Goal: Task Accomplishment & Management: Complete application form

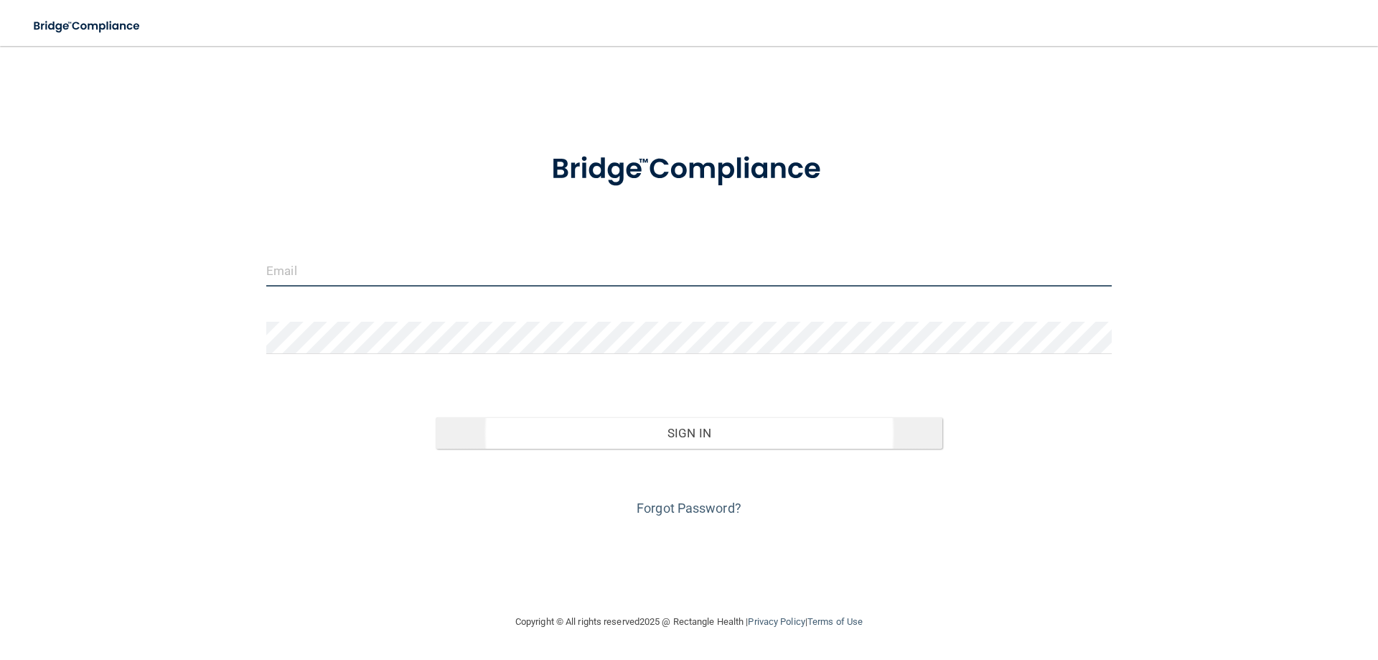
type input "[EMAIL_ADDRESS][PERSON_NAME][DOMAIN_NAME]"
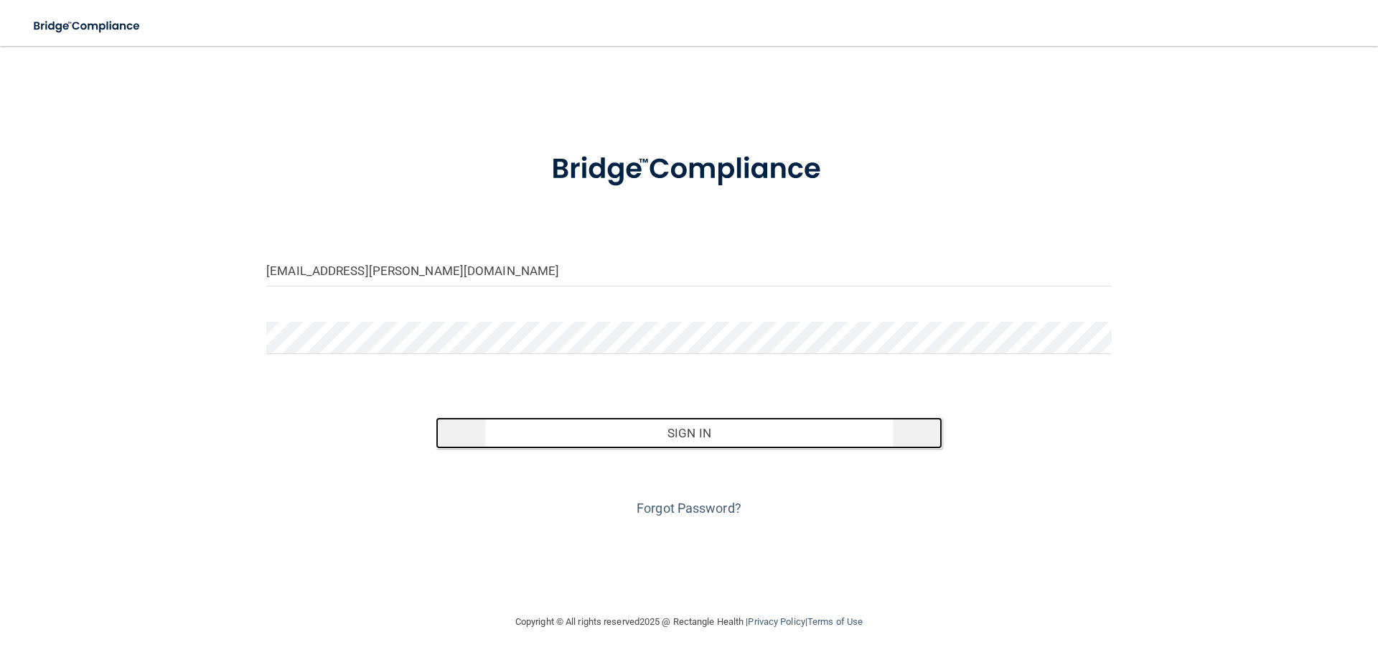
click at [713, 437] on button "Sign In" at bounding box center [689, 433] width 507 height 32
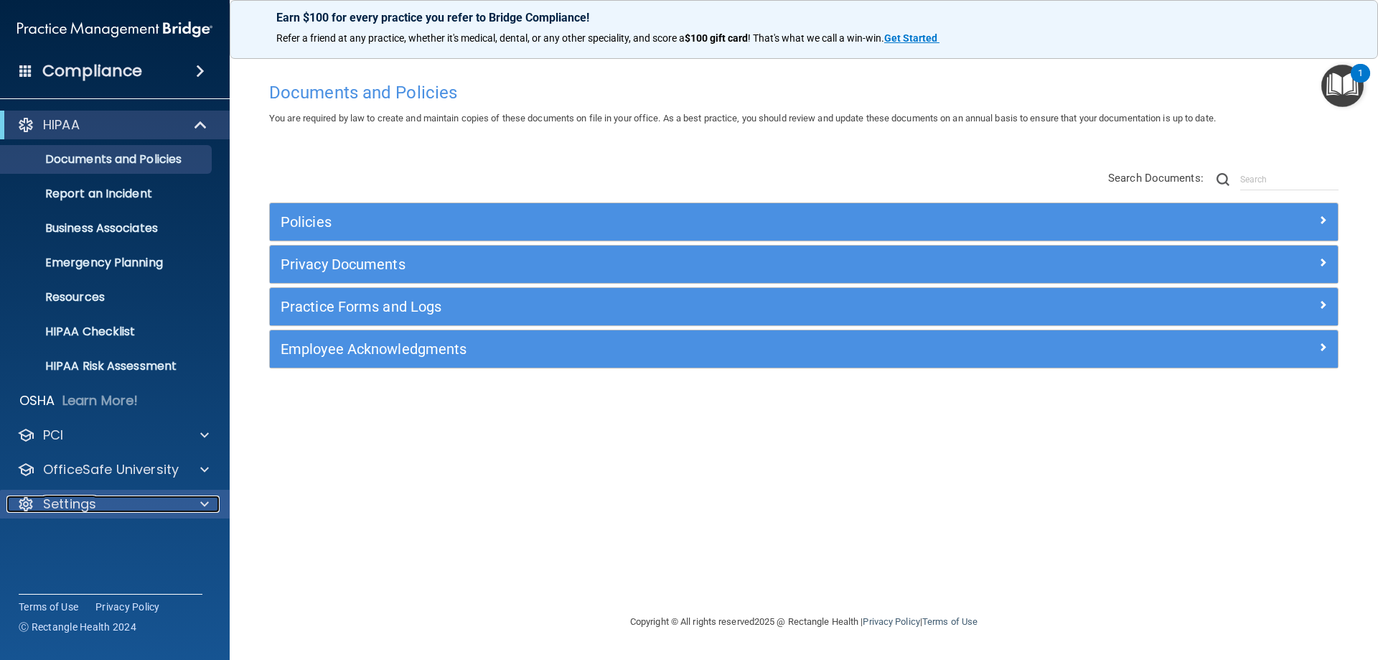
click at [121, 497] on div "Settings" at bounding box center [95, 503] width 178 height 17
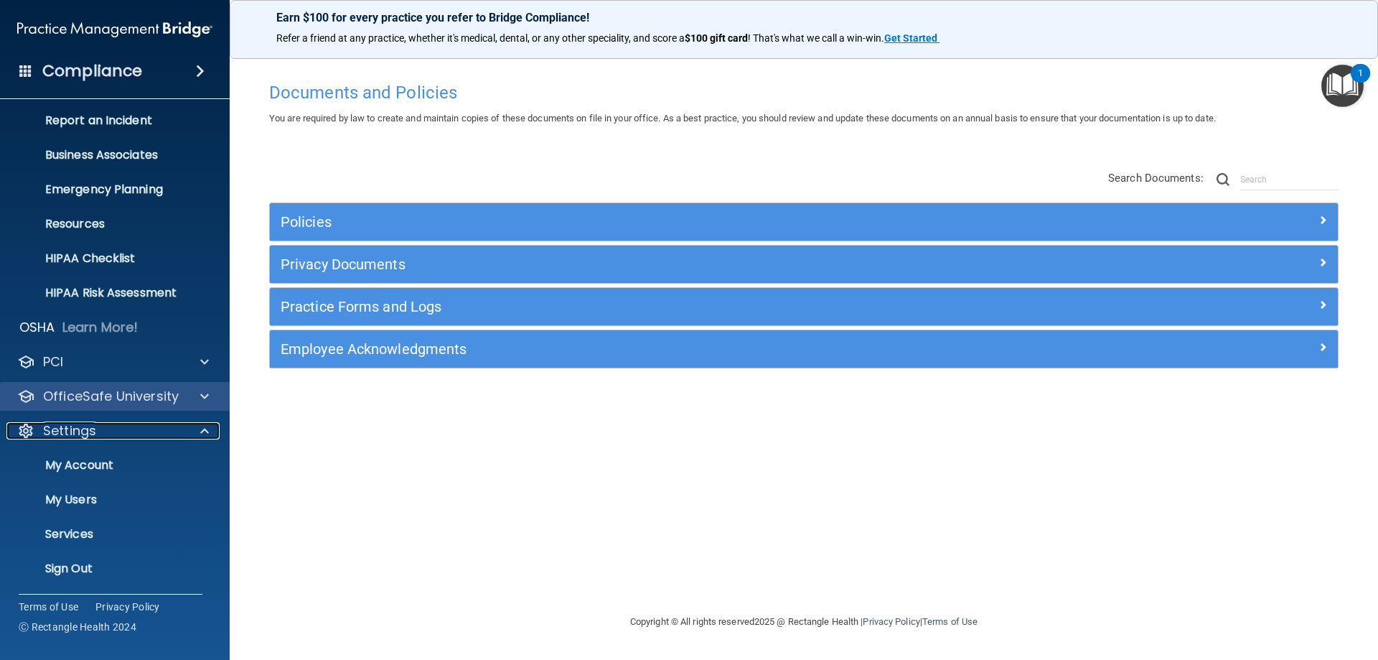
scroll to position [74, 0]
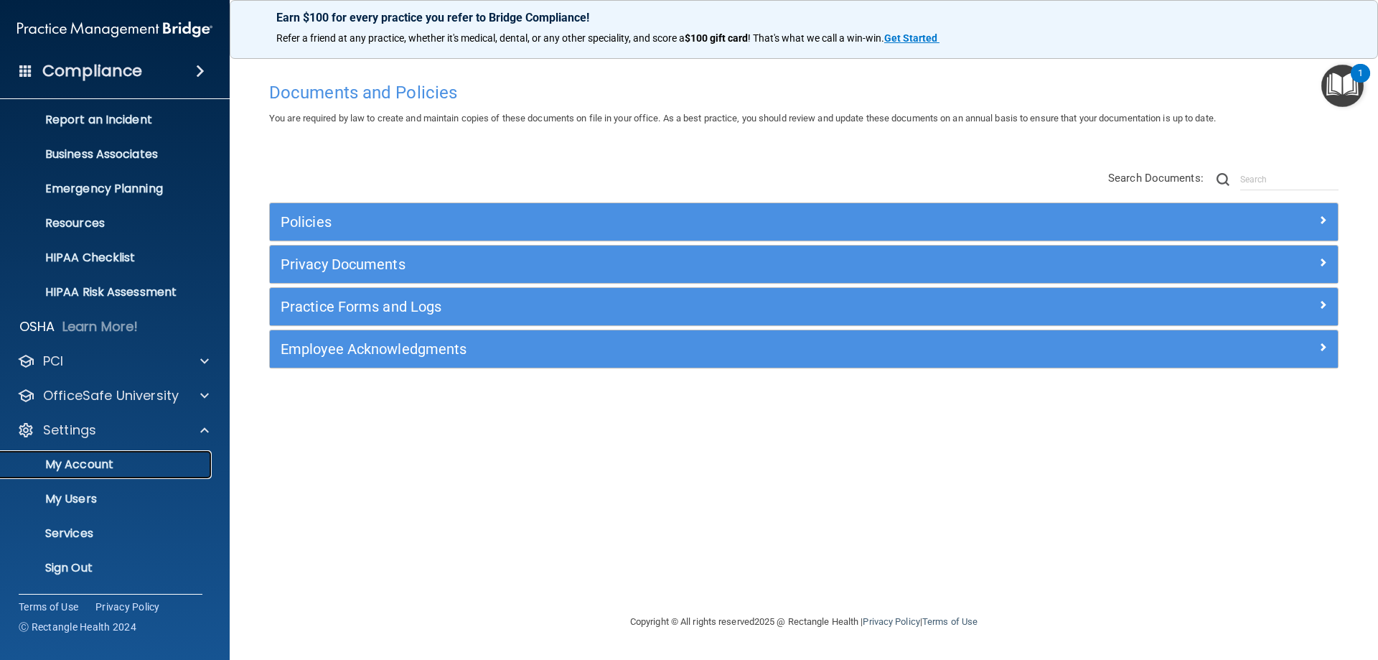
click at [128, 464] on p "My Account" at bounding box center [107, 464] width 196 height 14
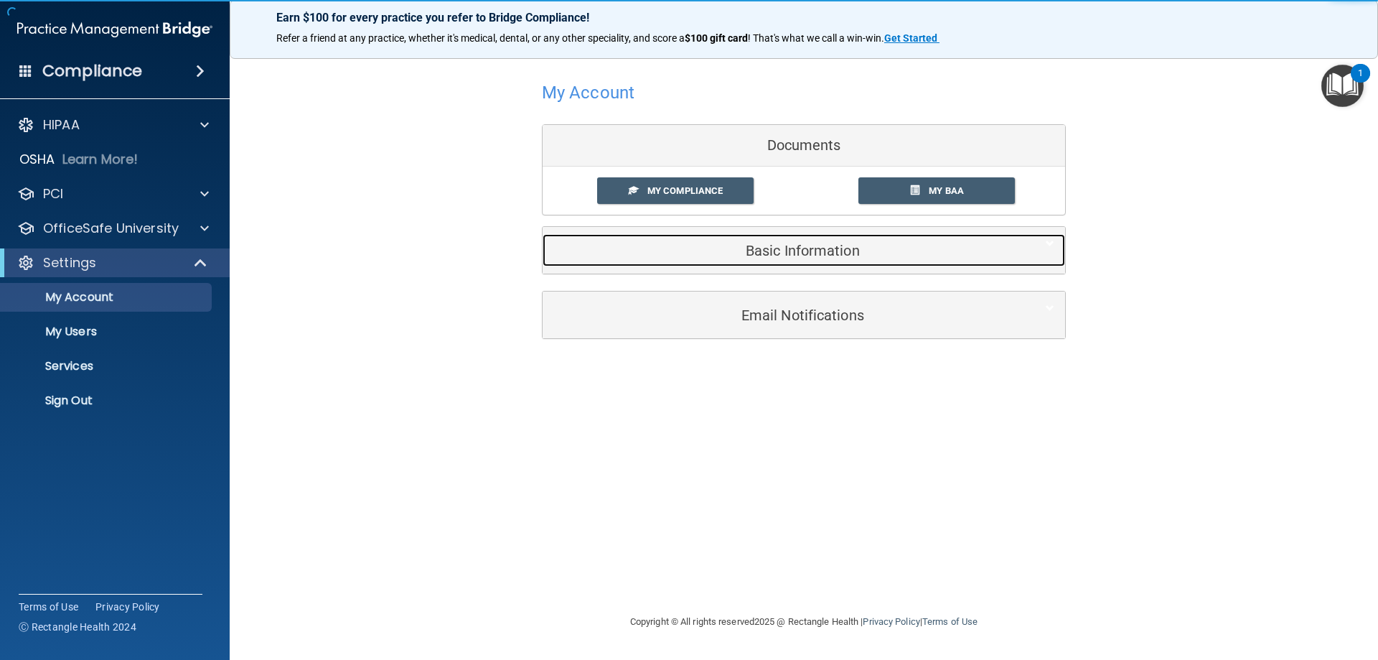
click at [932, 264] on div "Basic Information" at bounding box center [782, 250] width 479 height 32
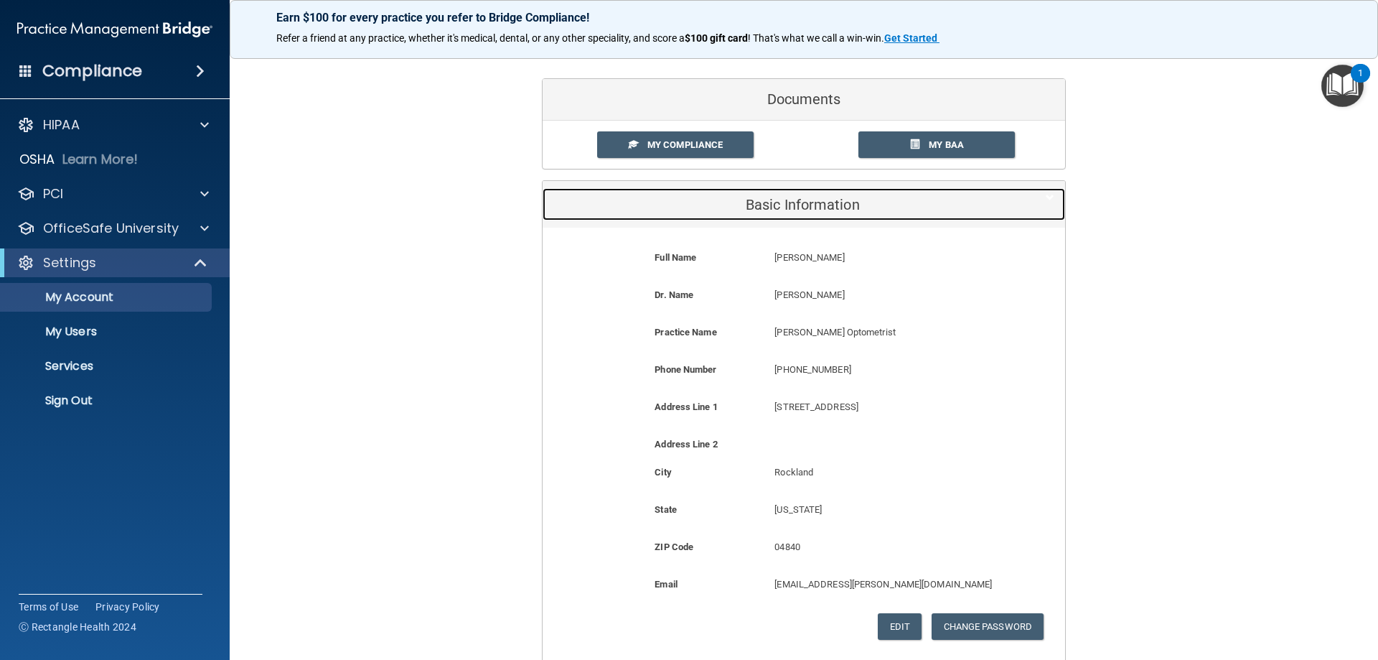
scroll to position [72, 0]
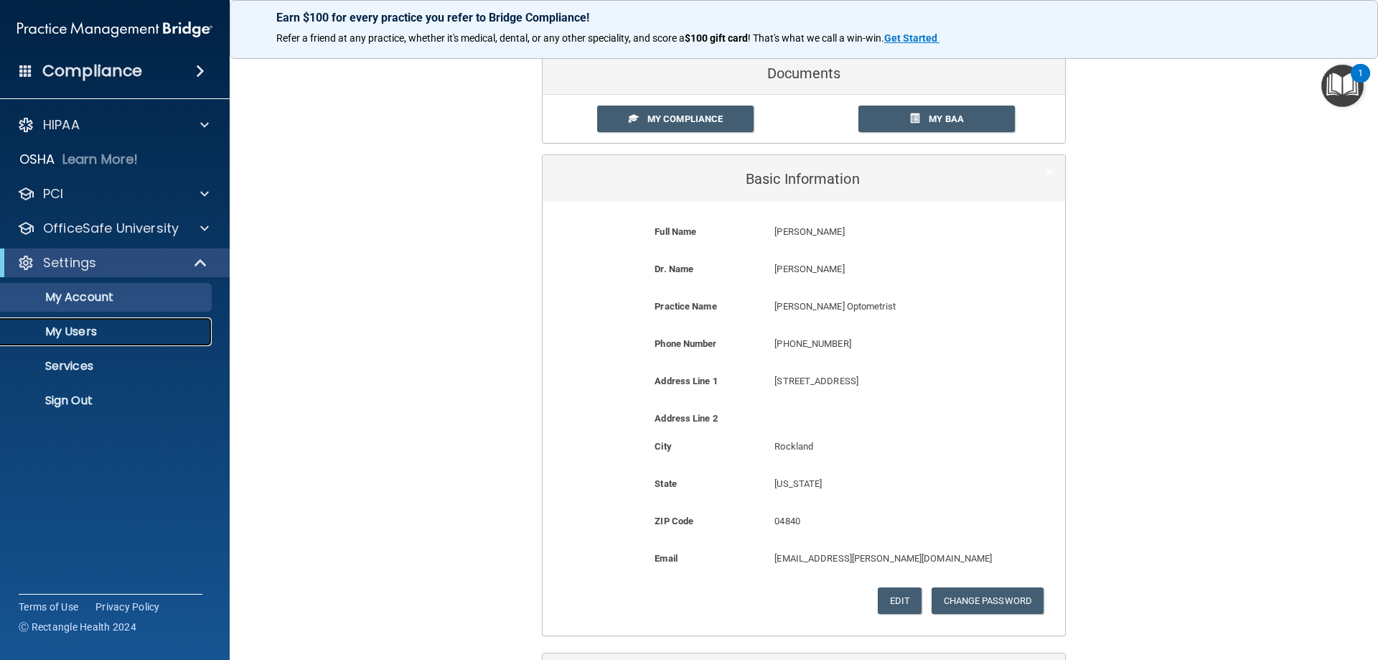
click at [120, 327] on p "My Users" at bounding box center [107, 331] width 196 height 14
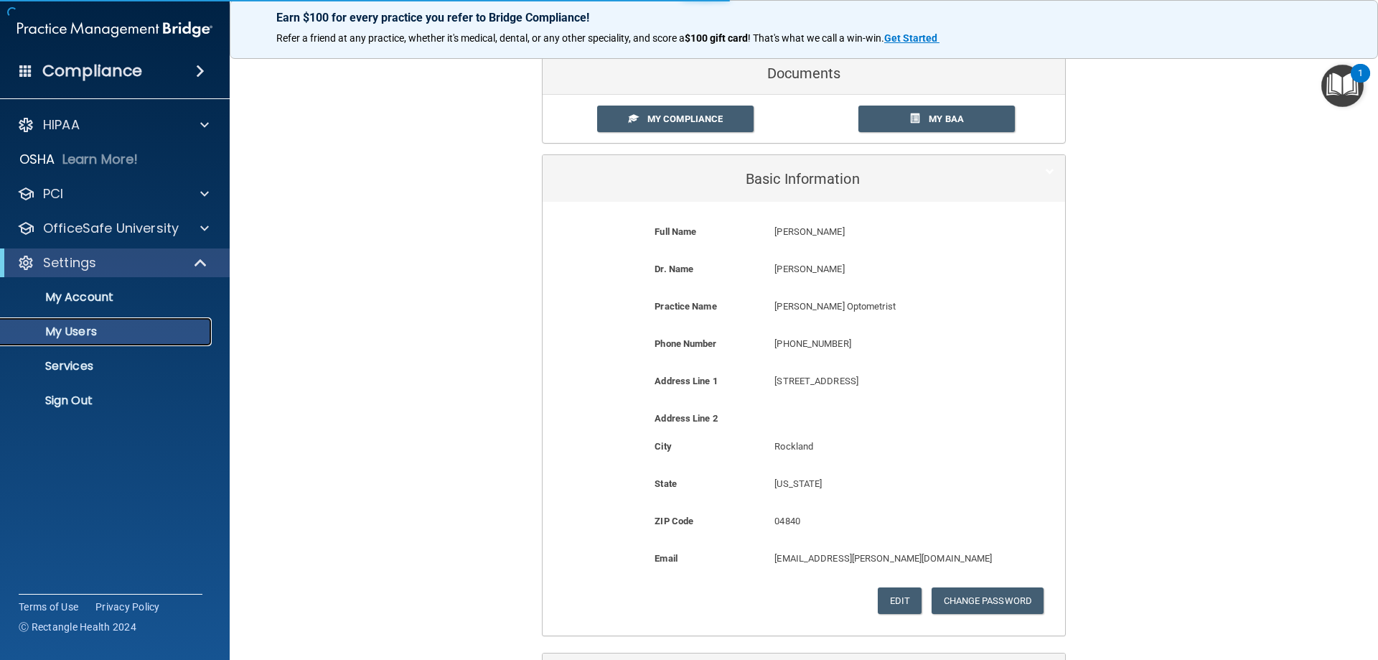
select select "20"
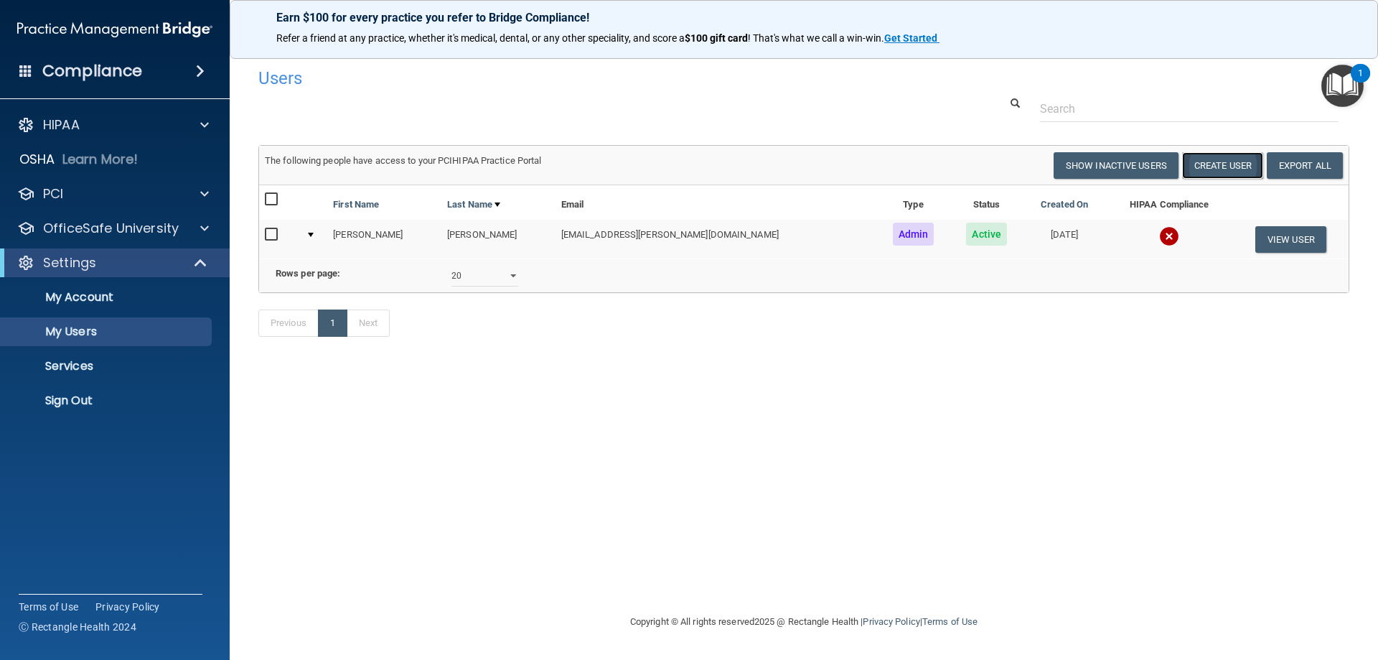
click at [1227, 167] on button "Create User" at bounding box center [1222, 165] width 81 height 27
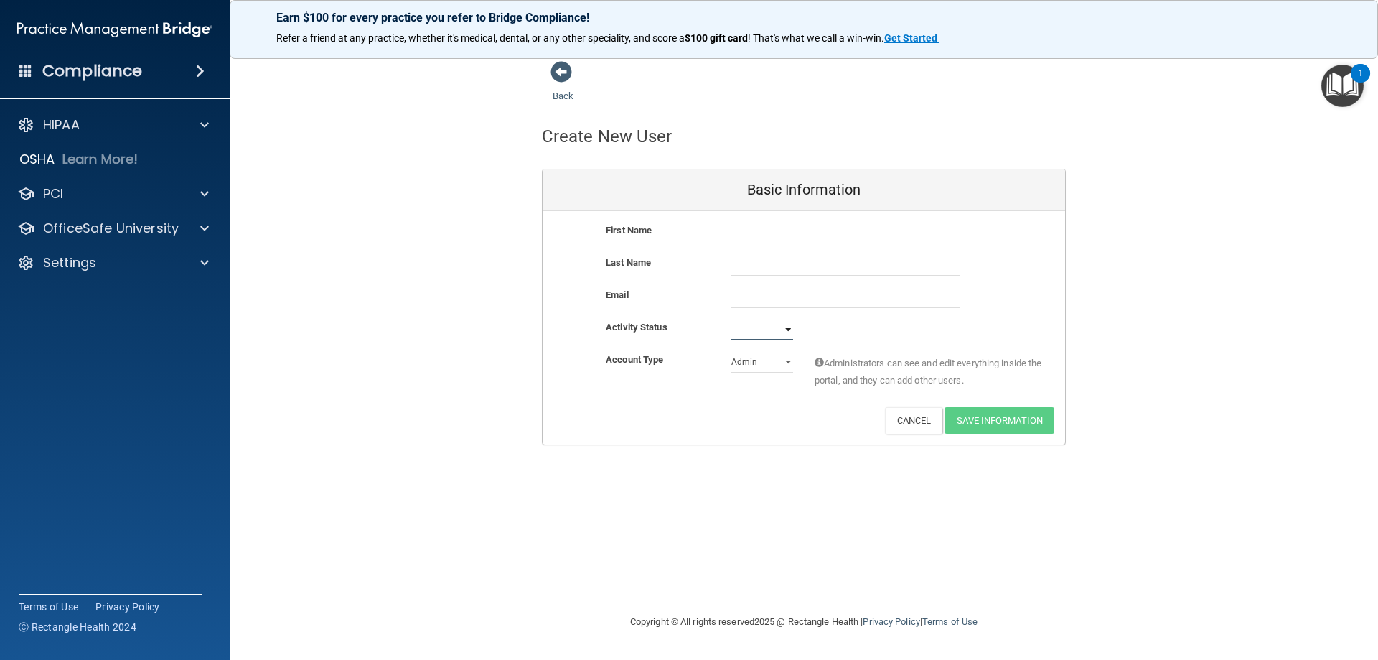
click at [762, 332] on select "Active Inactive" at bounding box center [762, 330] width 62 height 22
select select "active"
click at [731, 319] on select "Active Inactive" at bounding box center [762, 330] width 62 height 22
click at [757, 362] on select "Admin Member" at bounding box center [762, 362] width 62 height 22
click at [672, 404] on div "Account Type Practice Admin Admin Member Financial Institution Business Associa…" at bounding box center [804, 379] width 522 height 56
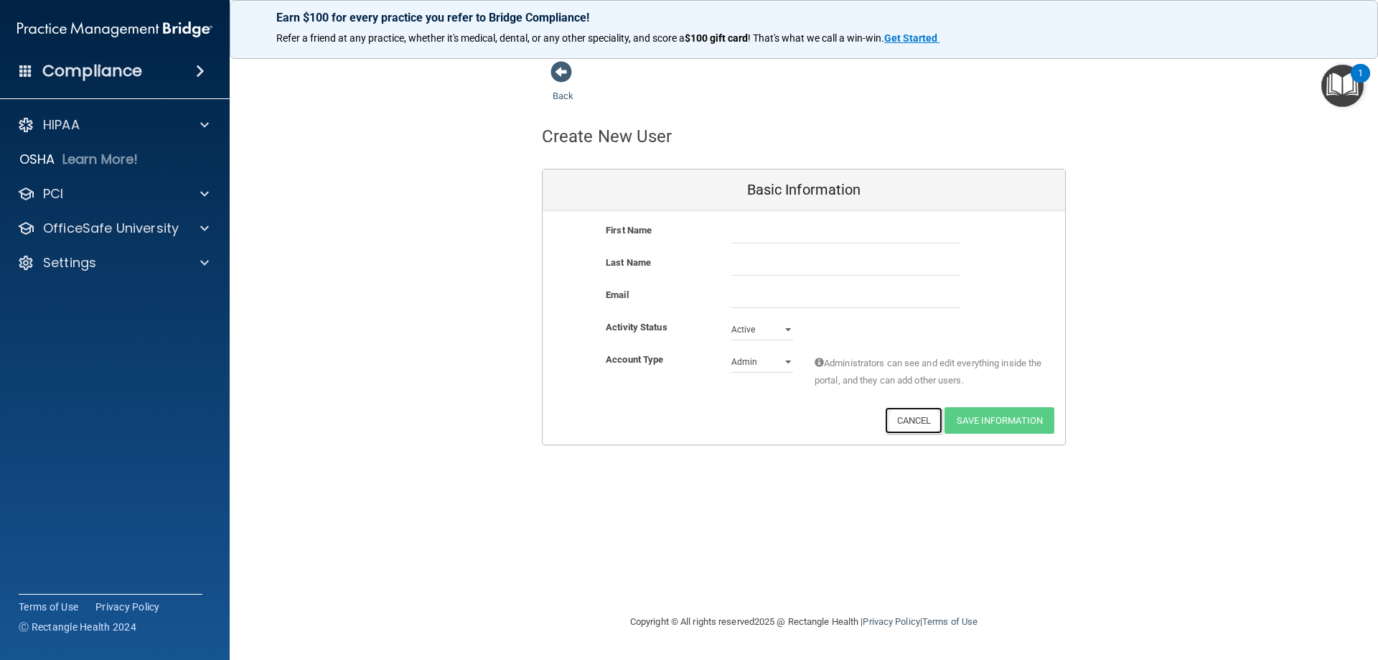
click at [916, 421] on button "Cancel" at bounding box center [914, 420] width 58 height 27
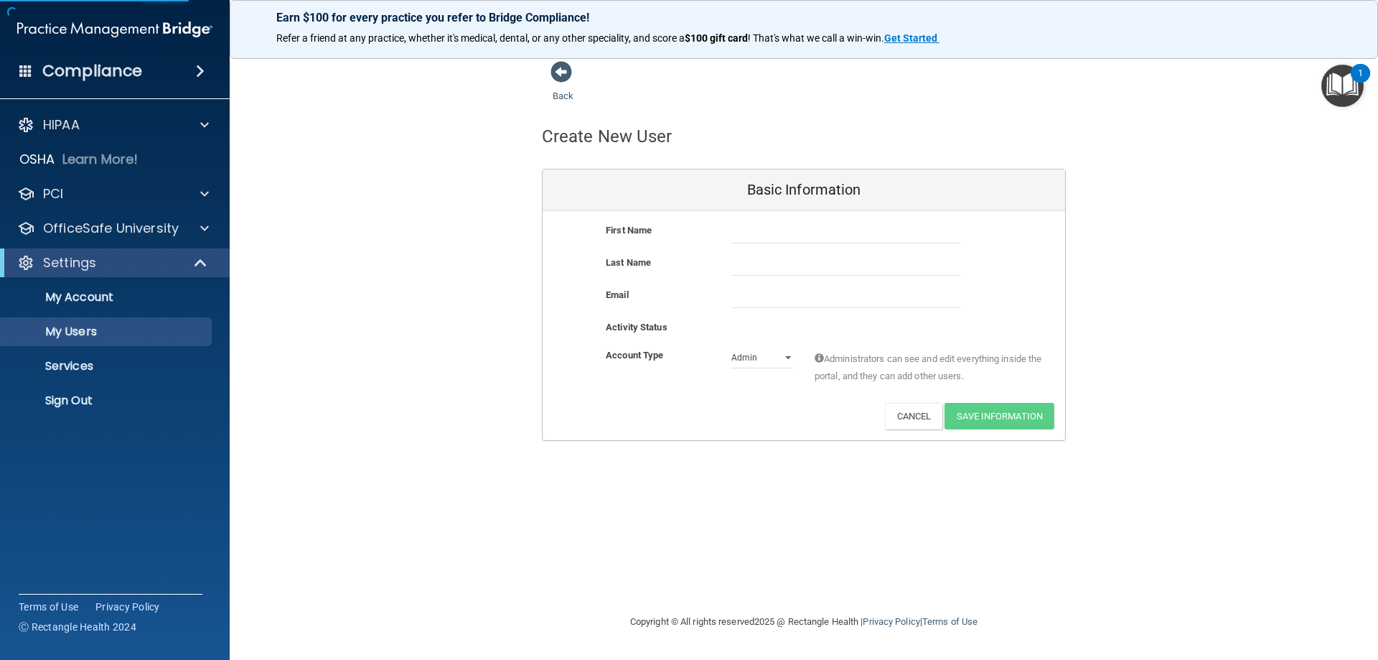
select select "20"
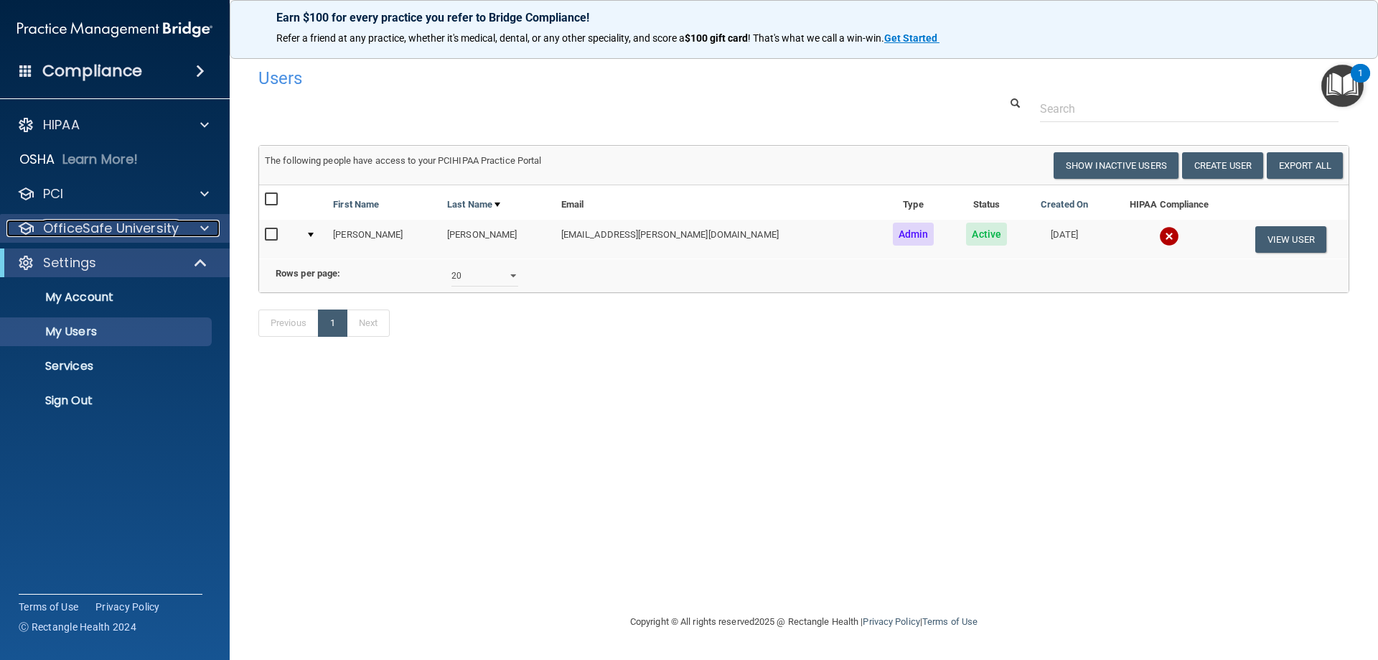
click at [130, 225] on p "OfficeSafe University" at bounding box center [111, 228] width 136 height 17
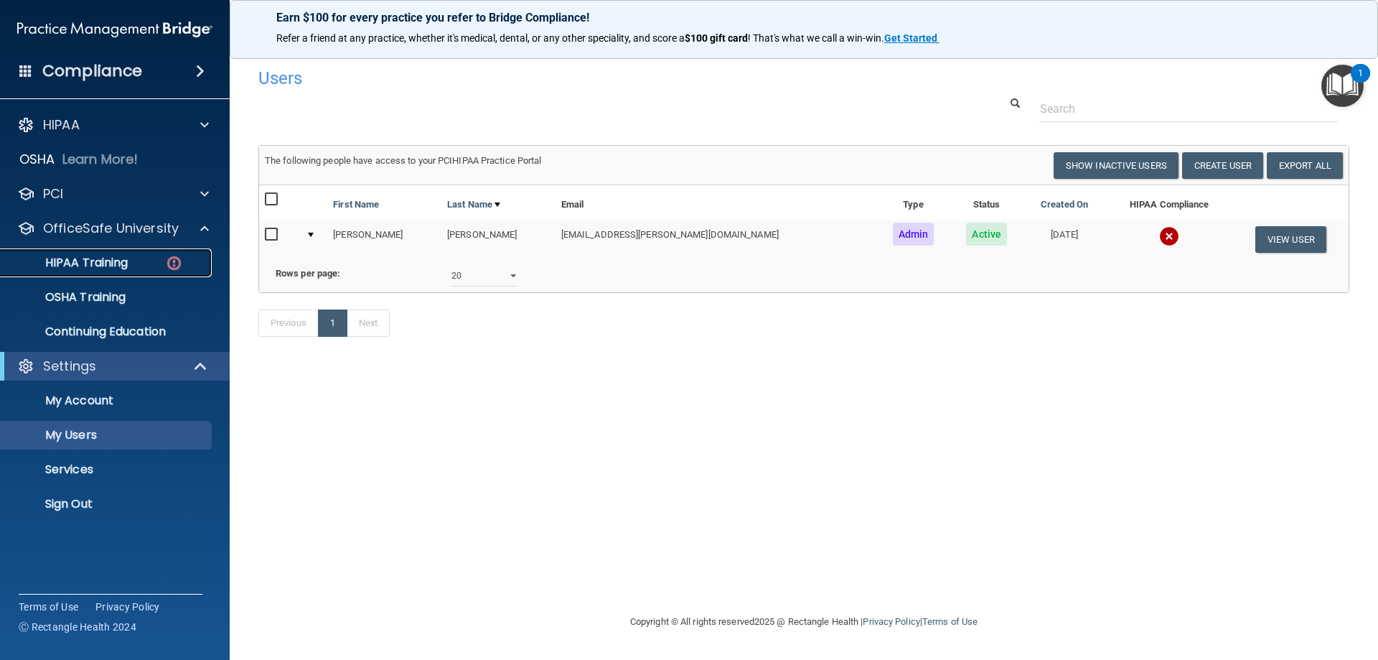
click at [131, 255] on div "HIPAA Training" at bounding box center [107, 262] width 196 height 14
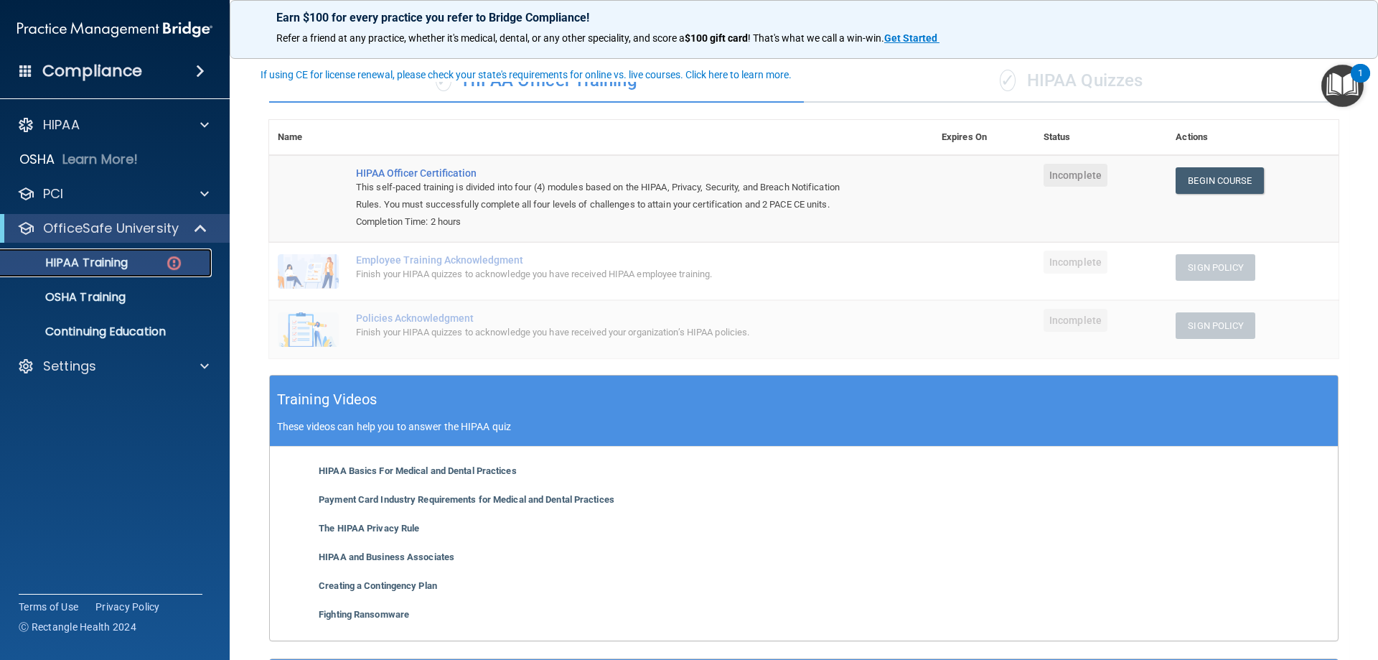
scroll to position [72, 0]
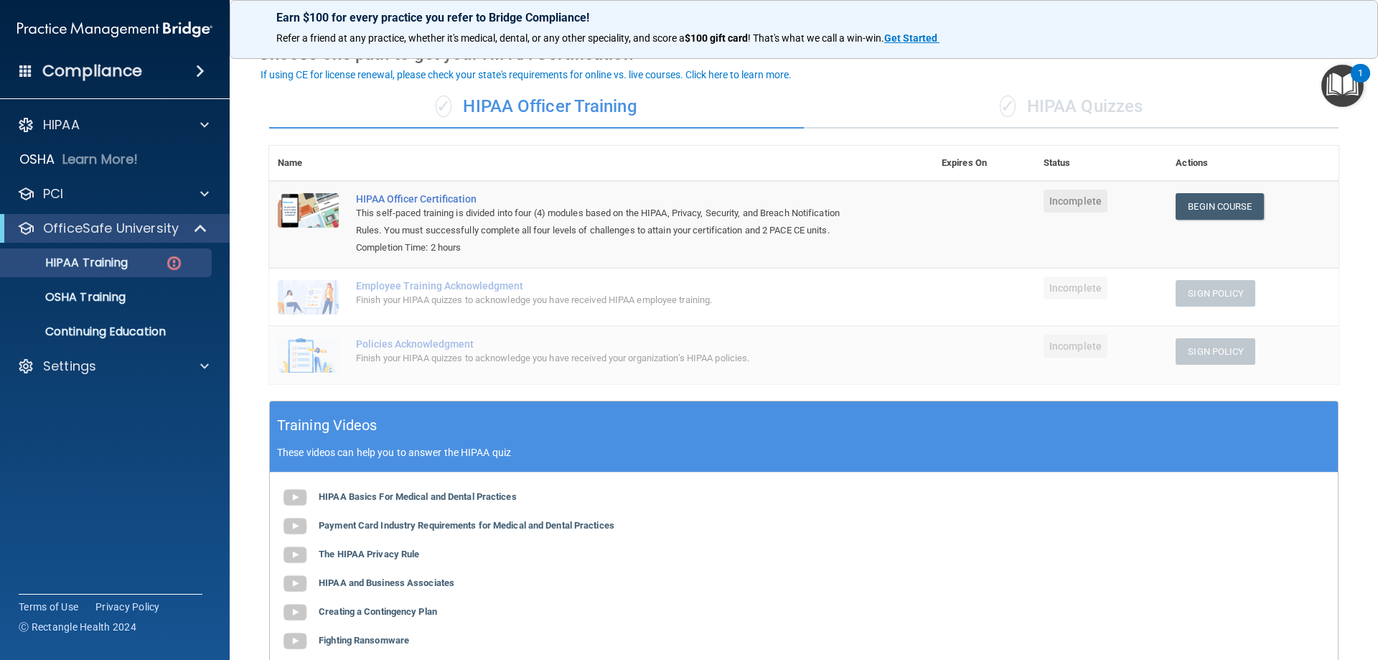
click at [1080, 113] on div "✓ HIPAA Quizzes" at bounding box center [1071, 106] width 535 height 43
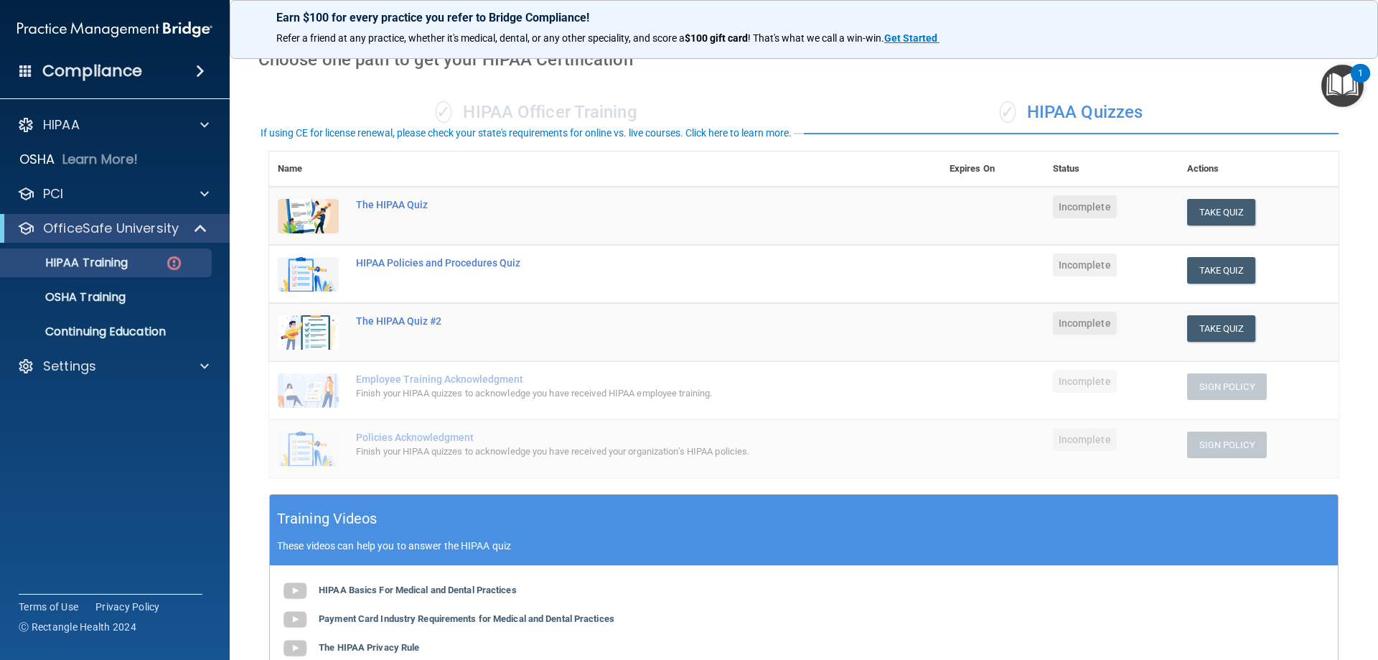
scroll to position [0, 0]
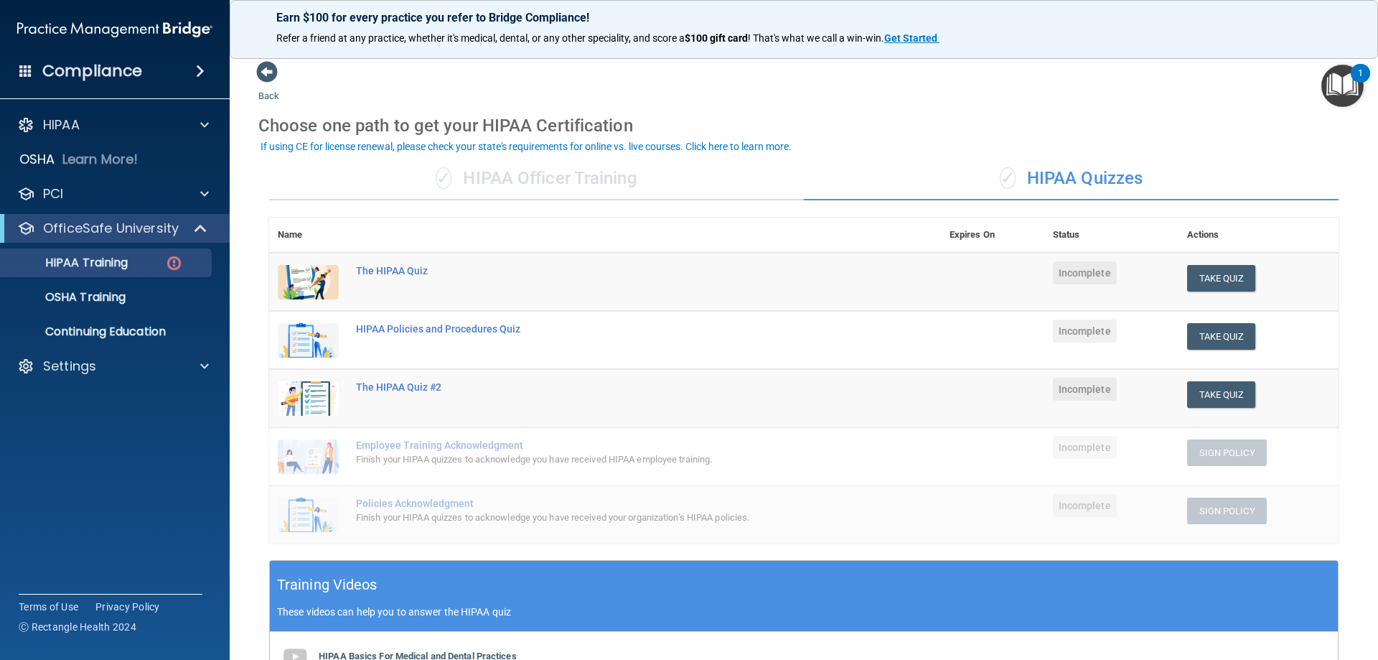
click at [1008, 179] on span "✓" at bounding box center [1008, 178] width 16 height 22
click at [463, 189] on div "✓ HIPAA Officer Training" at bounding box center [536, 178] width 535 height 43
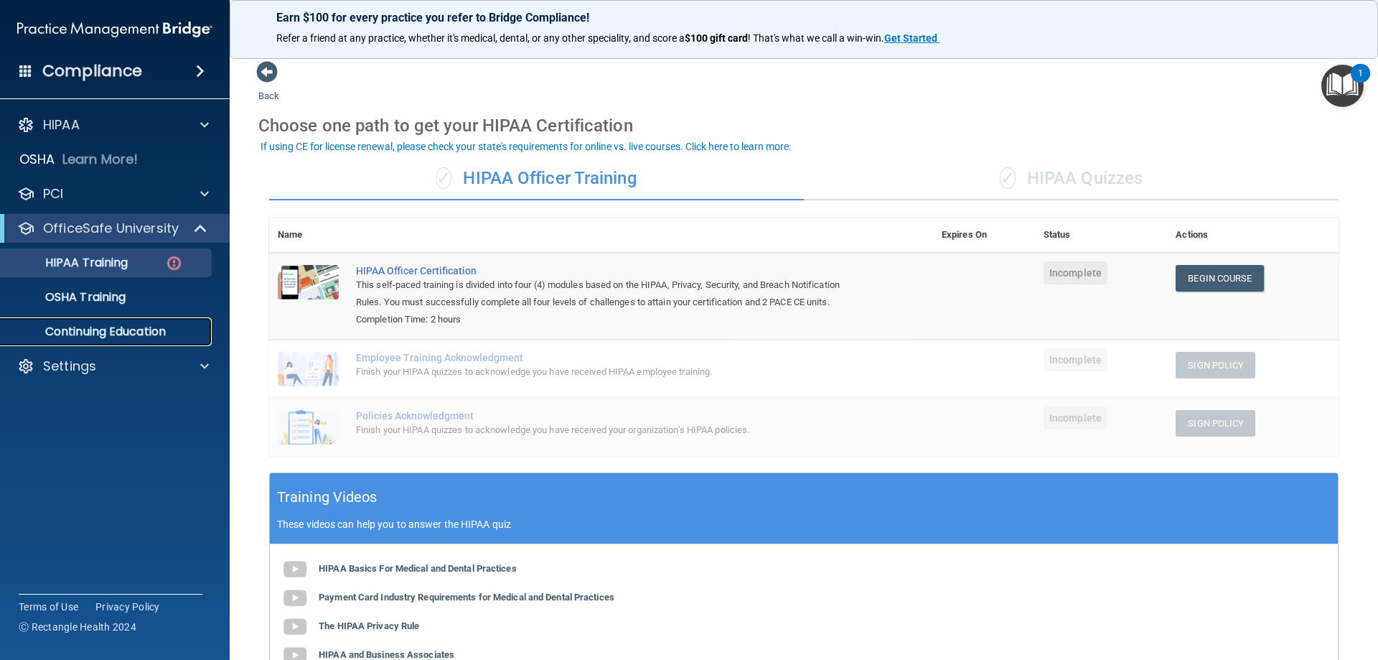
click at [185, 328] on p "Continuing Education" at bounding box center [107, 331] width 196 height 14
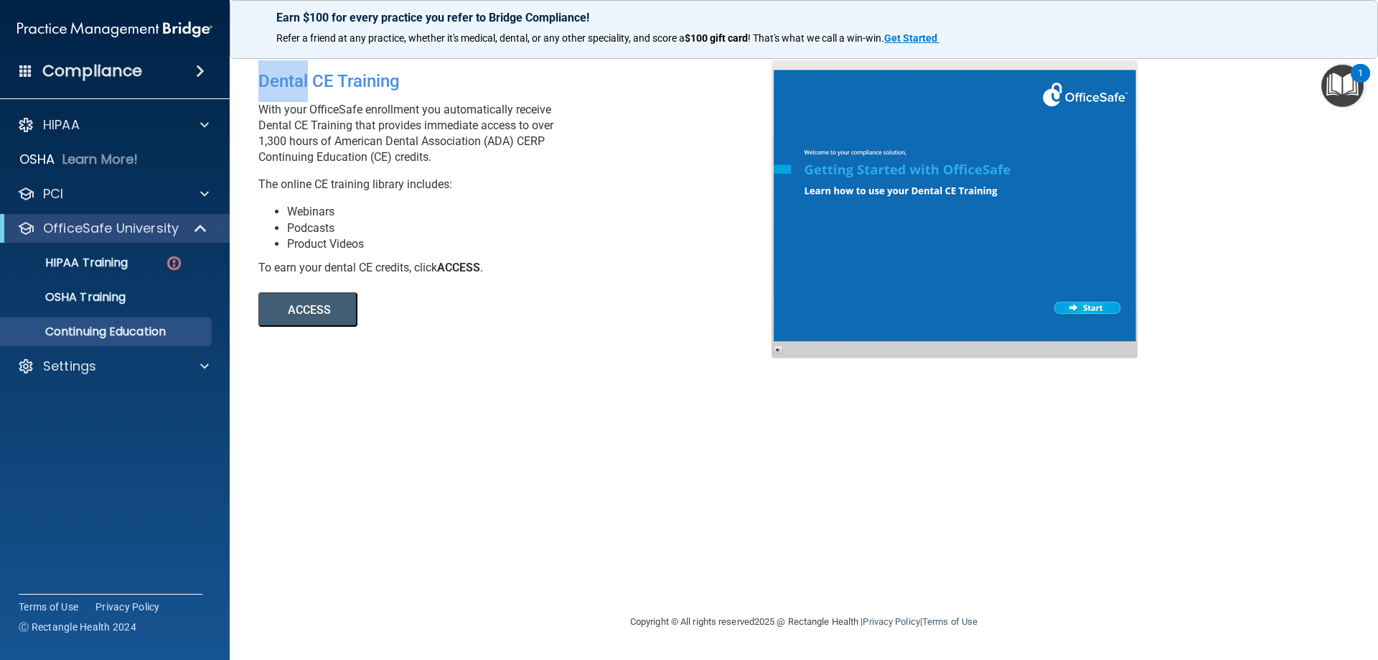
drag, startPoint x: 309, startPoint y: 80, endPoint x: 261, endPoint y: 84, distance: 48.2
click at [261, 84] on div "Dental CE Training" at bounding box center [520, 81] width 524 height 42
click at [543, 207] on li "Webinars" at bounding box center [534, 212] width 495 height 16
drag, startPoint x: 311, startPoint y: 82, endPoint x: 250, endPoint y: 82, distance: 61.0
click at [250, 82] on div "Dental CE Training With your OfficeSafe enrollment you automatically receive De…" at bounding box center [520, 193] width 545 height 266
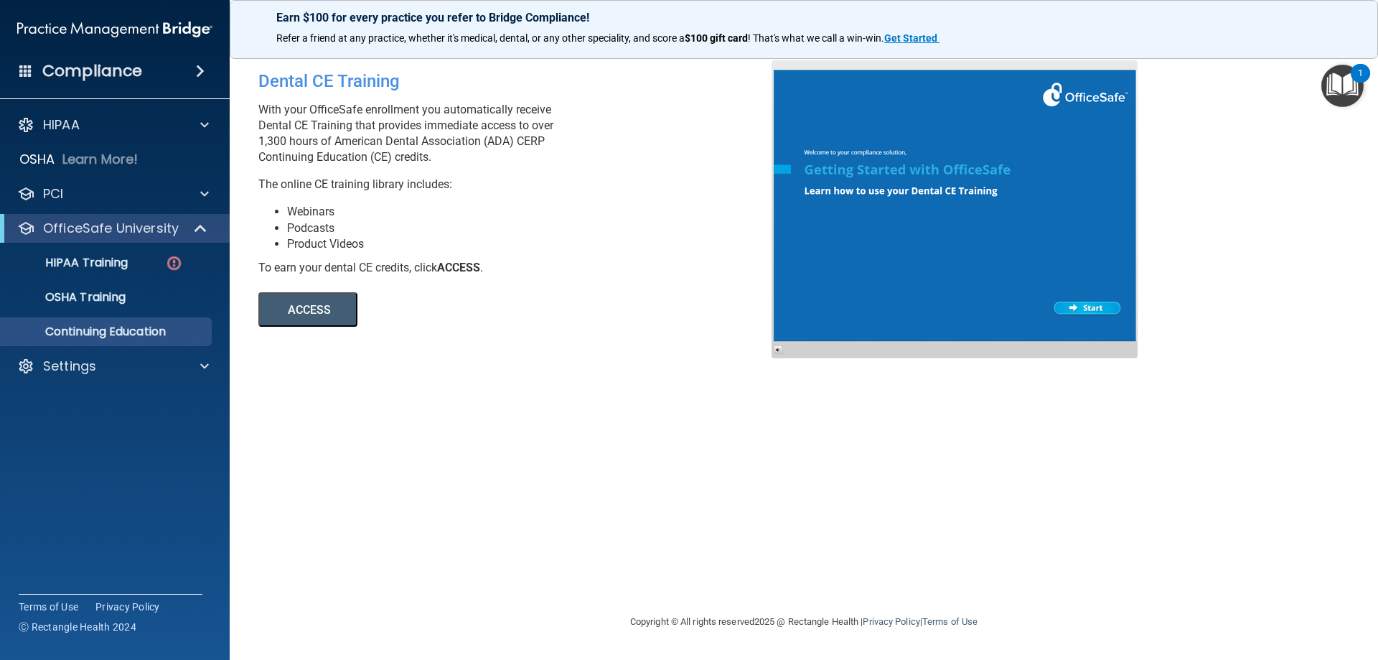
click at [444, 195] on div "Dental CE Training With your OfficeSafe enrollment you automatically receive De…" at bounding box center [520, 193] width 545 height 266
click at [94, 230] on p "OfficeSafe University" at bounding box center [111, 228] width 136 height 17
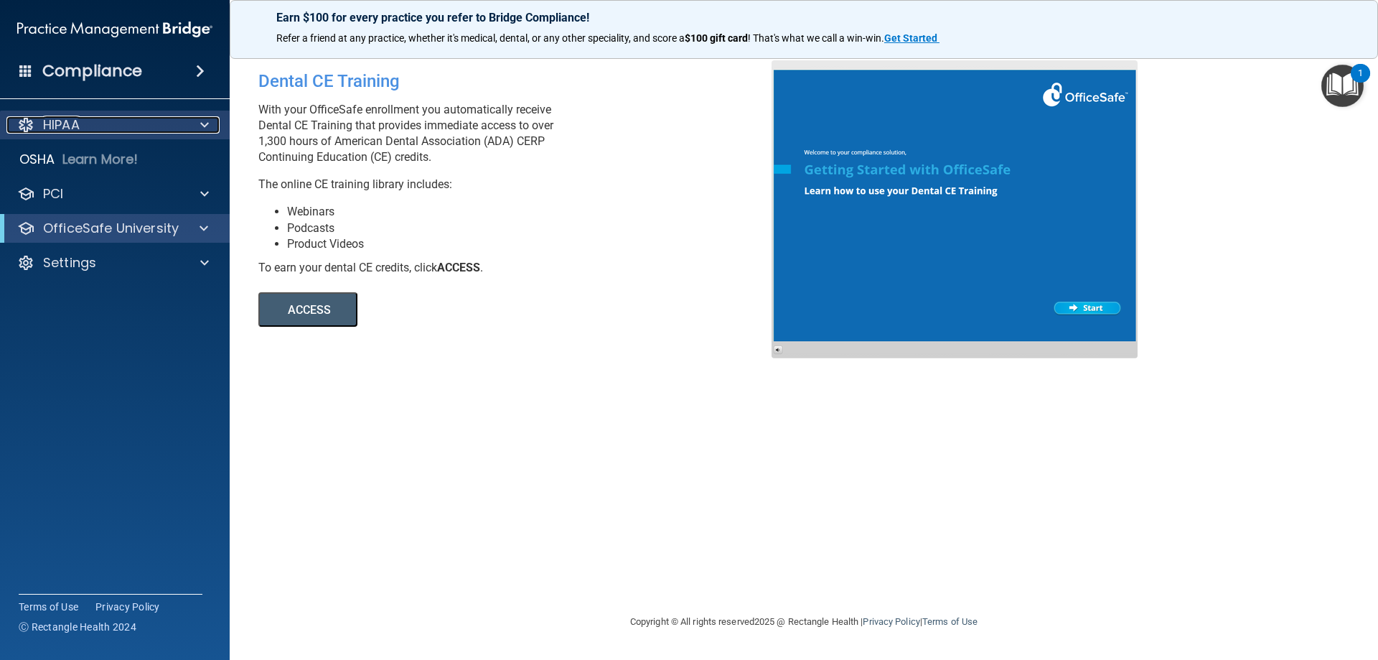
click at [124, 119] on div "HIPAA" at bounding box center [95, 124] width 178 height 17
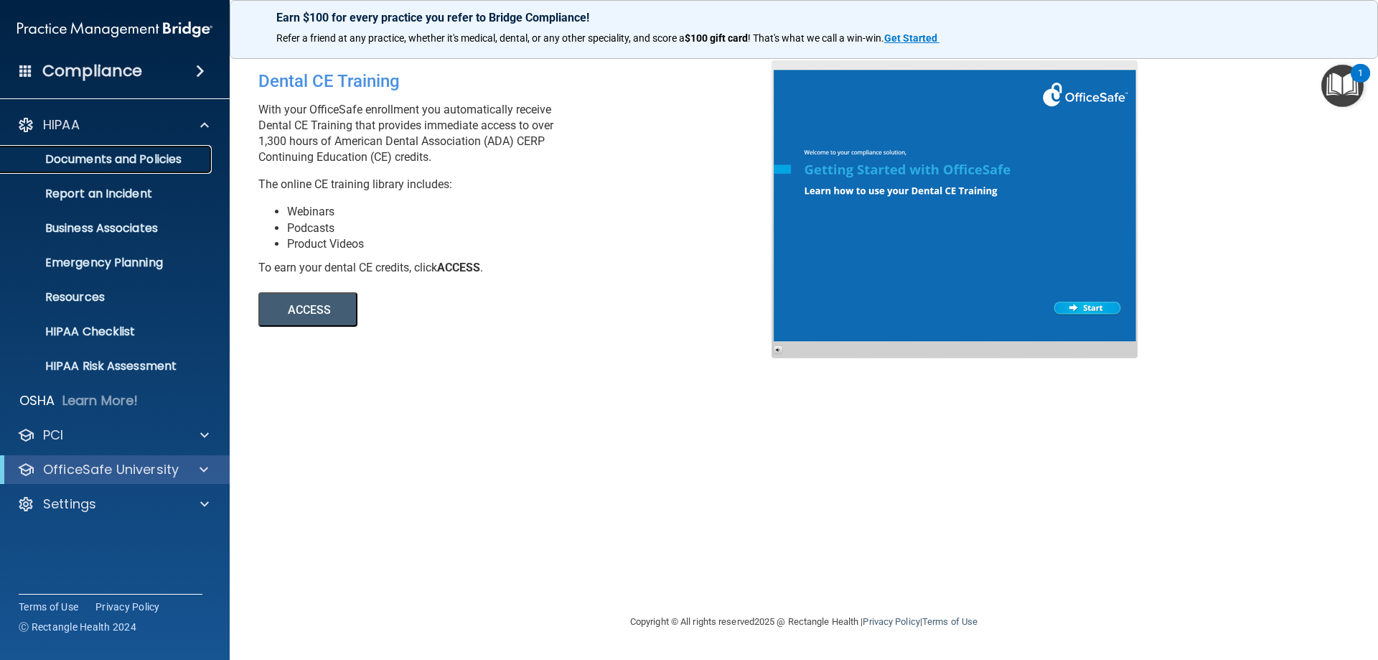
click at [202, 158] on p "Documents and Policies" at bounding box center [107, 159] width 196 height 14
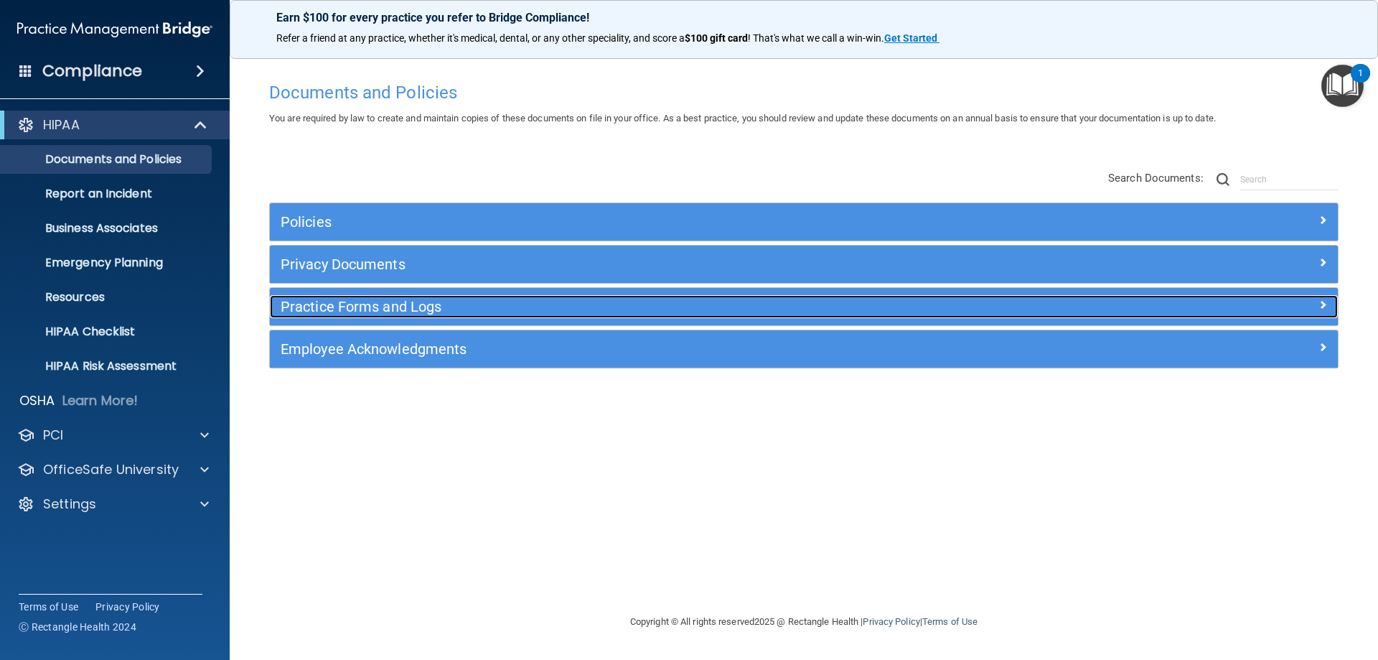
click at [517, 305] on h5 "Practice Forms and Logs" at bounding box center [670, 307] width 779 height 16
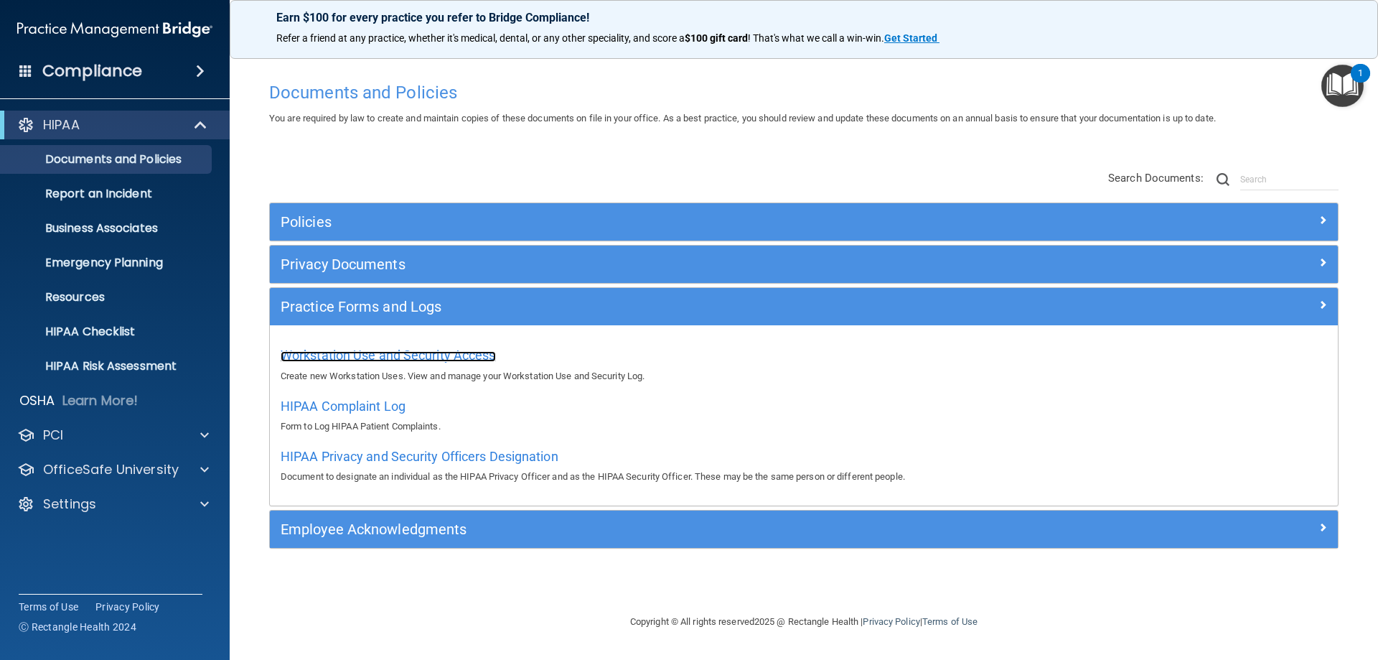
click at [380, 356] on span "Workstation Use and Security Access" at bounding box center [388, 354] width 215 height 15
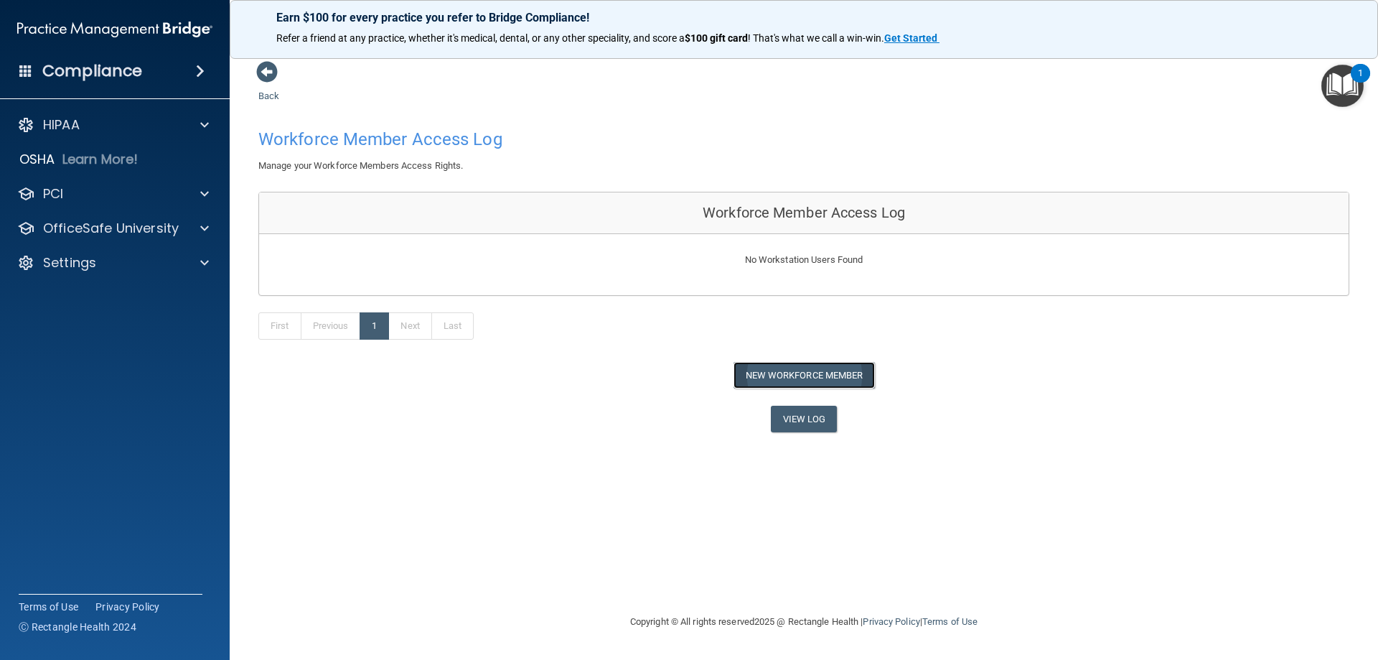
click at [849, 375] on button "New Workforce Member" at bounding box center [803, 375] width 141 height 27
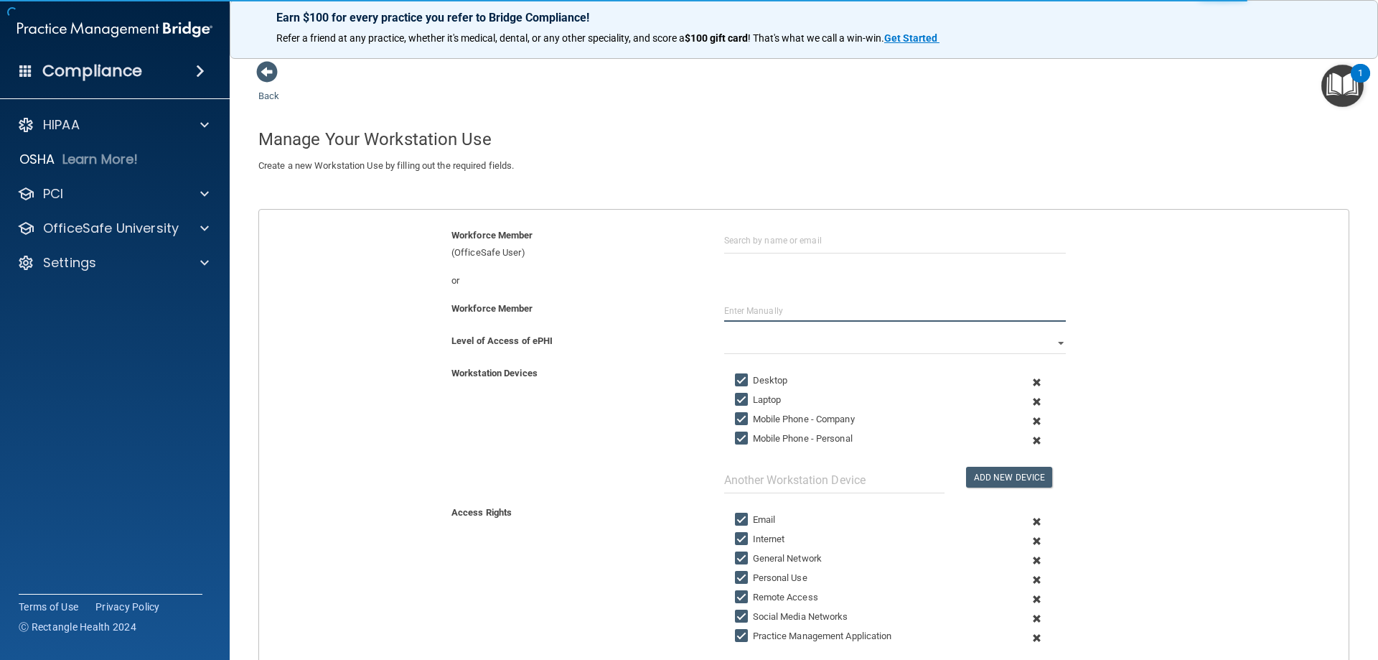
click at [813, 309] on input "text" at bounding box center [895, 311] width 342 height 22
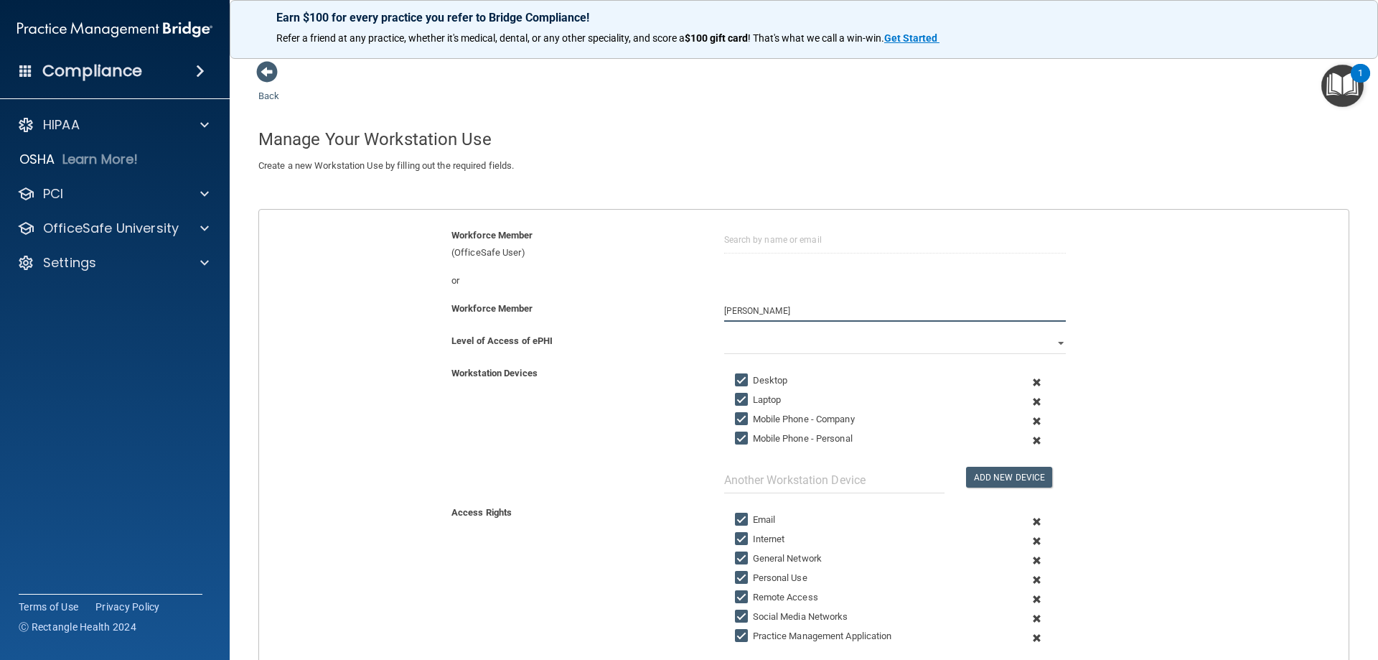
click at [760, 311] on input "Donna Herbert" at bounding box center [895, 311] width 342 height 22
type input "[PERSON_NAME]"
click at [631, 350] on div "Level of Access of ePHI" at bounding box center [577, 340] width 273 height 17
click at [798, 333] on select "Full Limited None" at bounding box center [895, 343] width 342 height 22
select select "0"
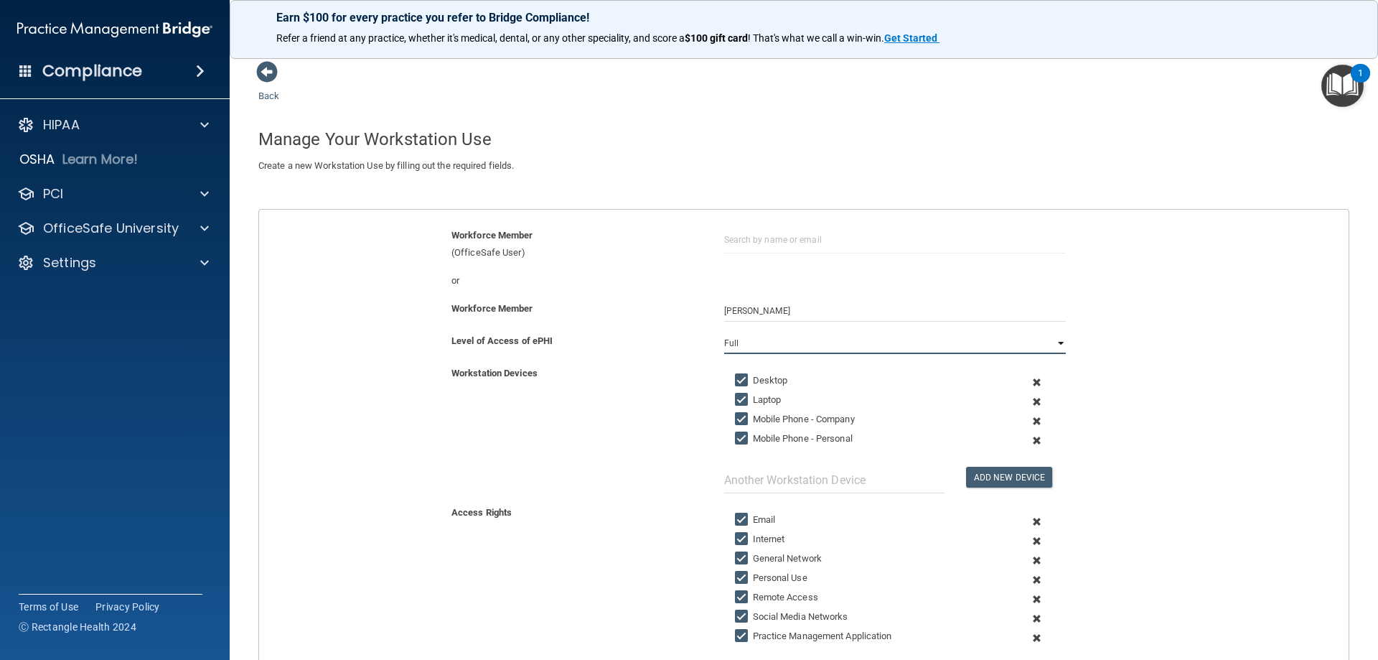
click at [724, 332] on select "Full Limited None" at bounding box center [895, 343] width 342 height 22
click at [740, 401] on input "Laptop" at bounding box center [743, 399] width 17 height 11
checkbox input "true"
click at [1026, 421] on span at bounding box center [1036, 420] width 35 height 19
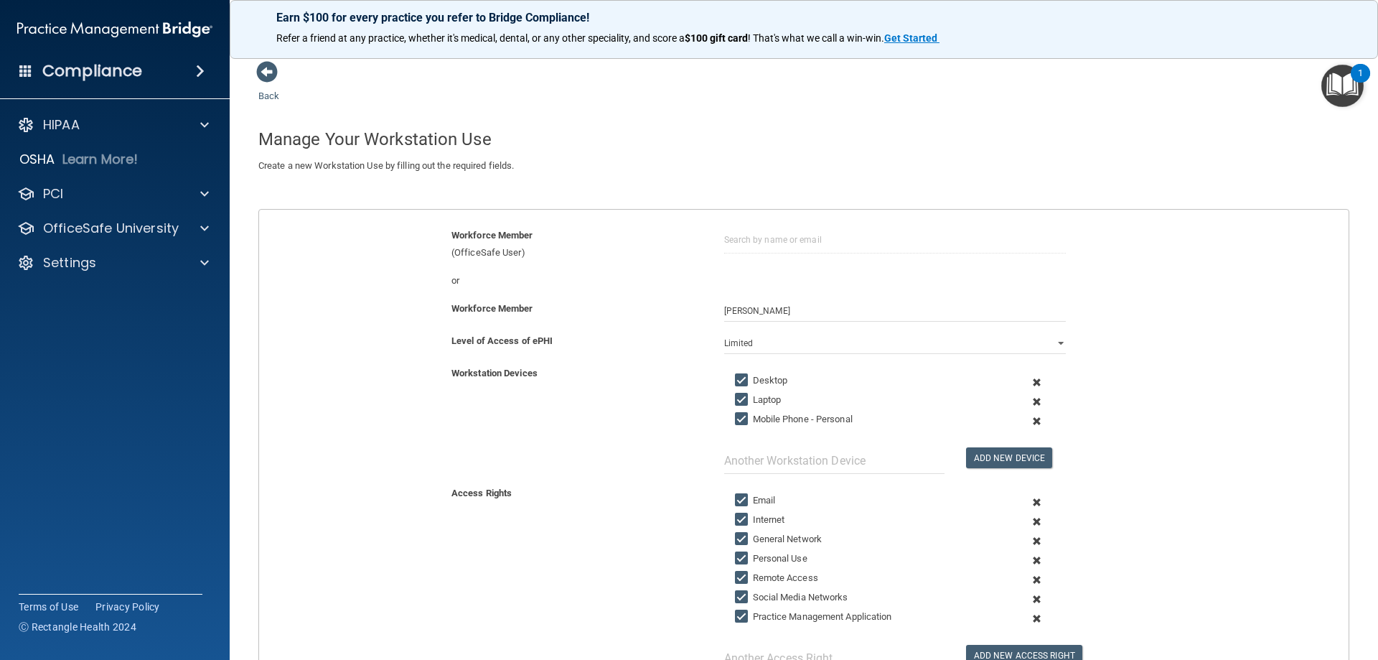
click at [606, 399] on div "Workstation Devices Desktop Laptop Mobile Phone - Personal Add New Device" at bounding box center [803, 419] width 1111 height 109
click at [751, 458] on input "text" at bounding box center [834, 460] width 220 height 27
type input "Ipad"
click at [1015, 451] on button "Add New Device" at bounding box center [1009, 457] width 86 height 21
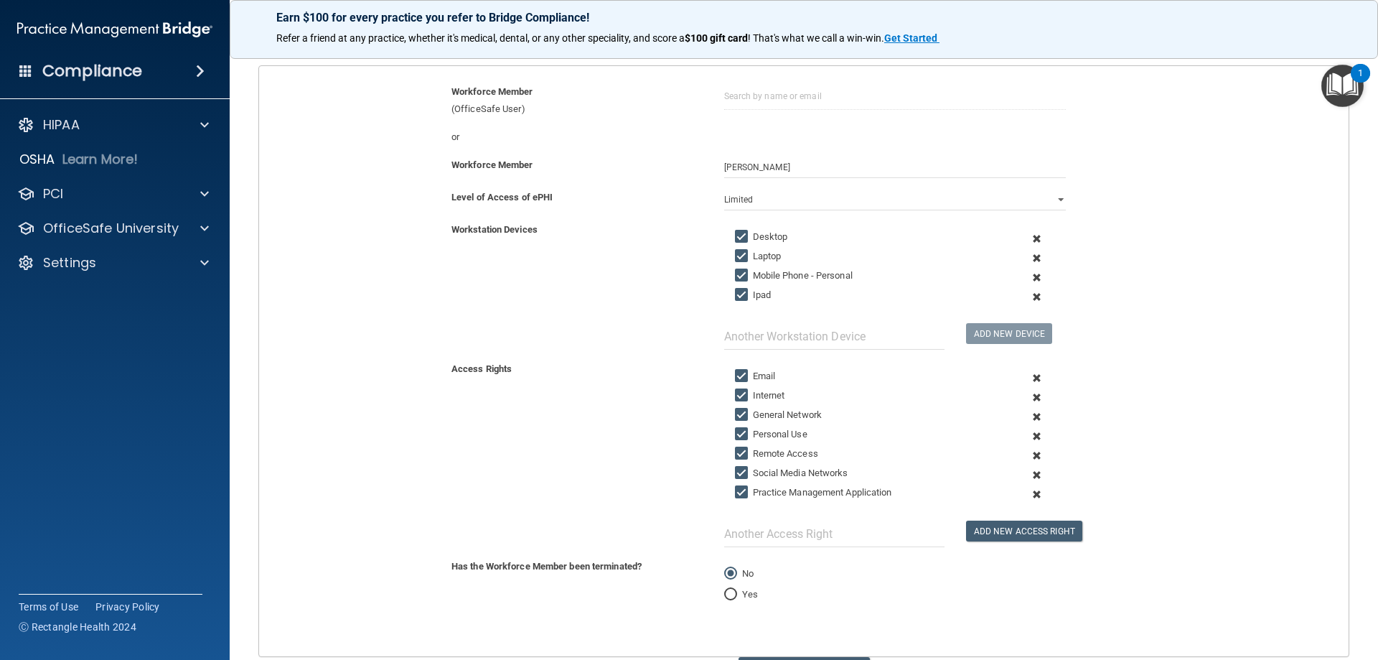
scroll to position [215, 0]
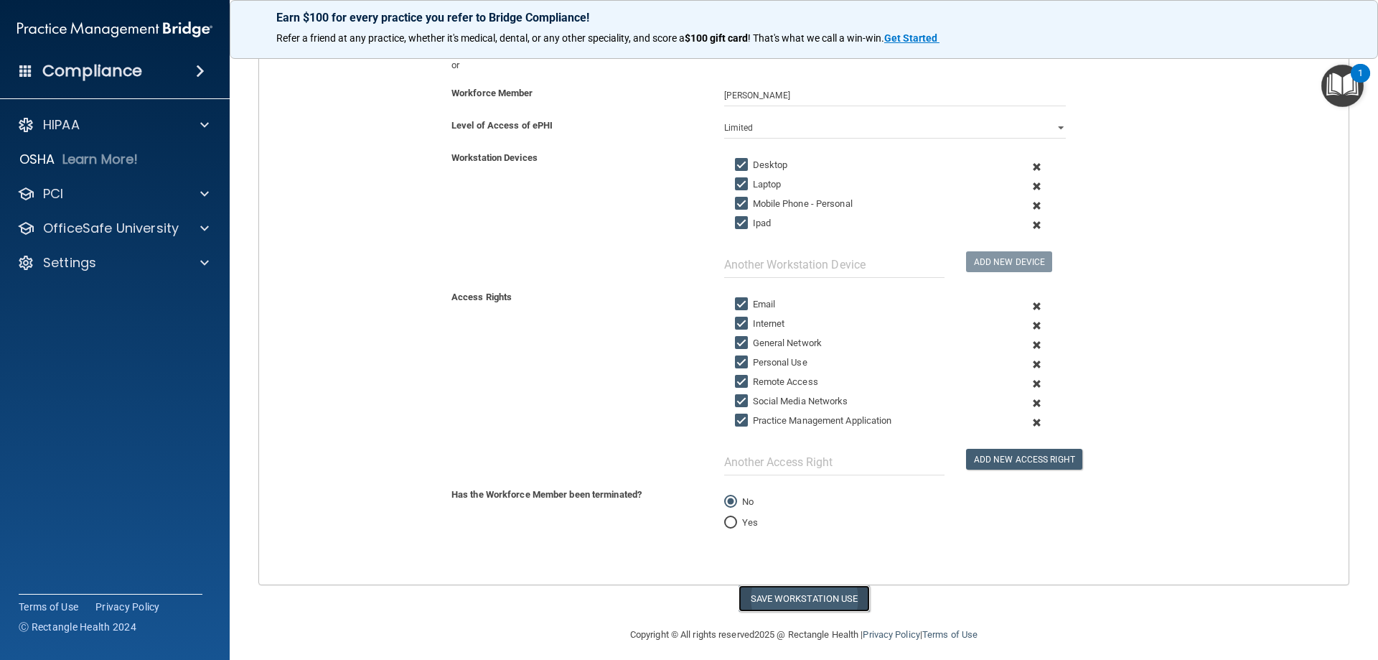
click at [805, 599] on button "Save Workstation Use" at bounding box center [804, 598] width 131 height 27
select select "? string:Full ?"
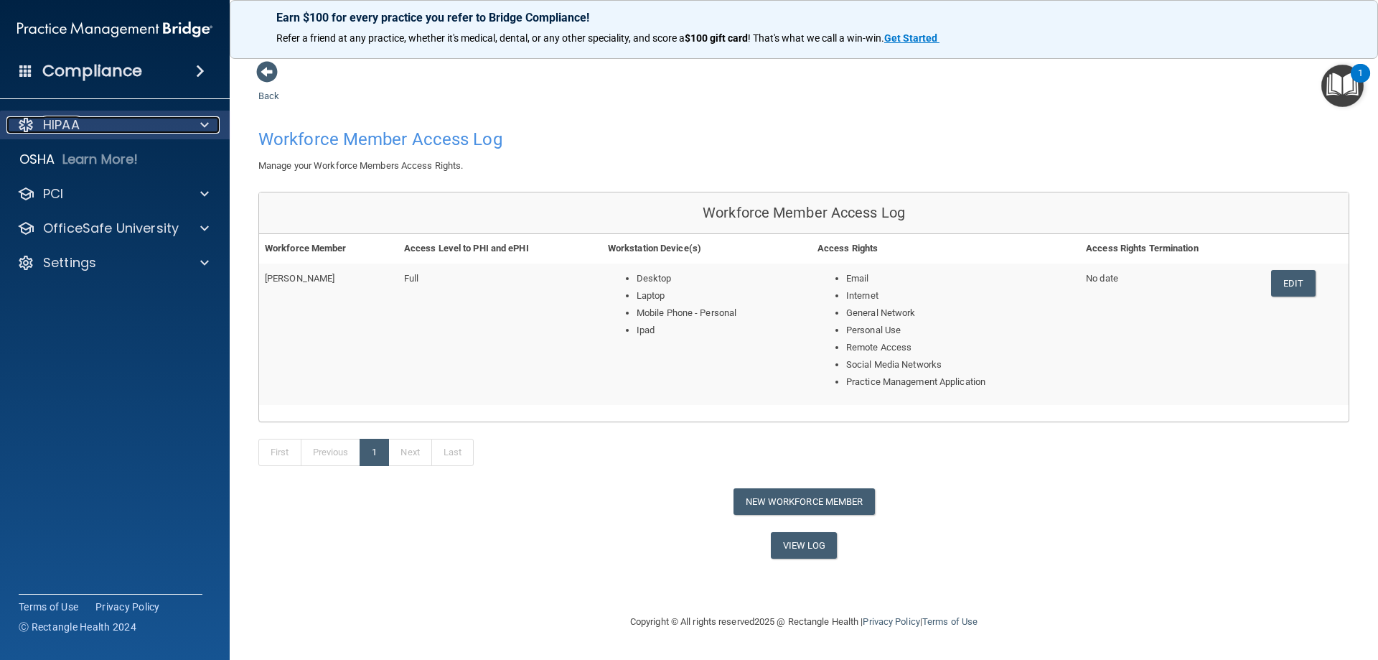
click at [155, 116] on div "HIPAA" at bounding box center [95, 124] width 178 height 17
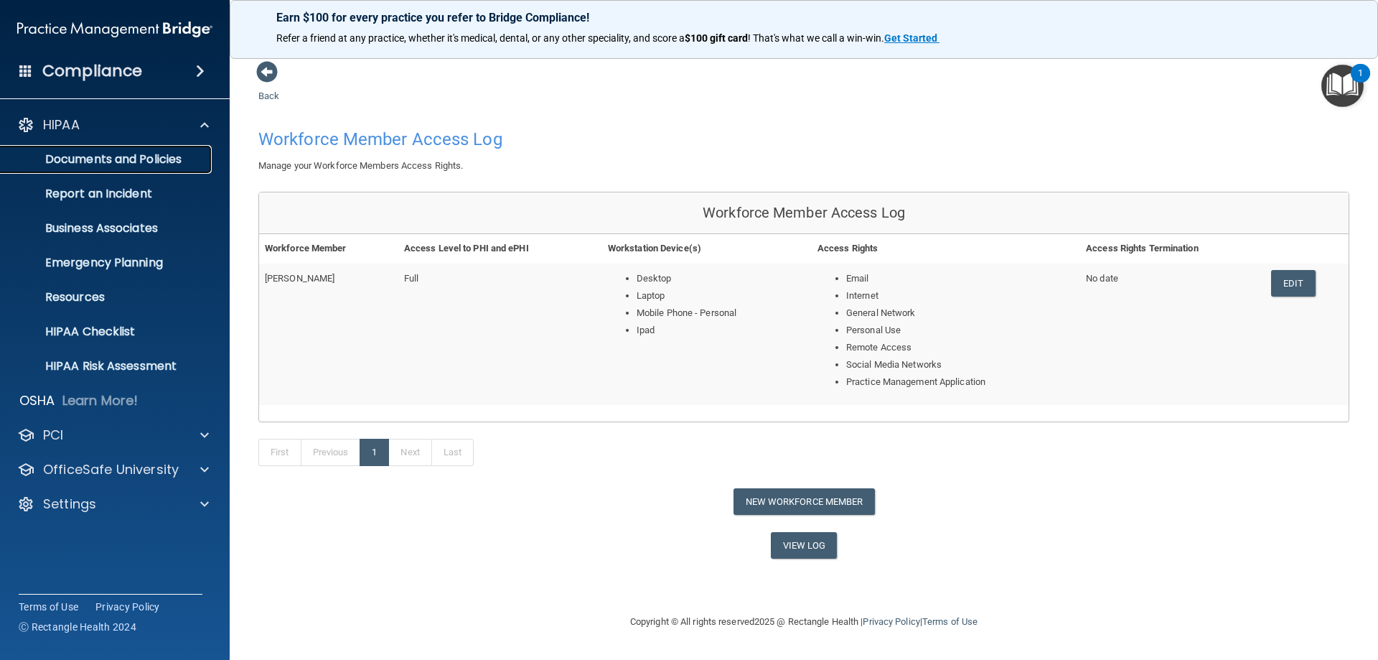
click at [200, 154] on p "Documents and Policies" at bounding box center [107, 159] width 196 height 14
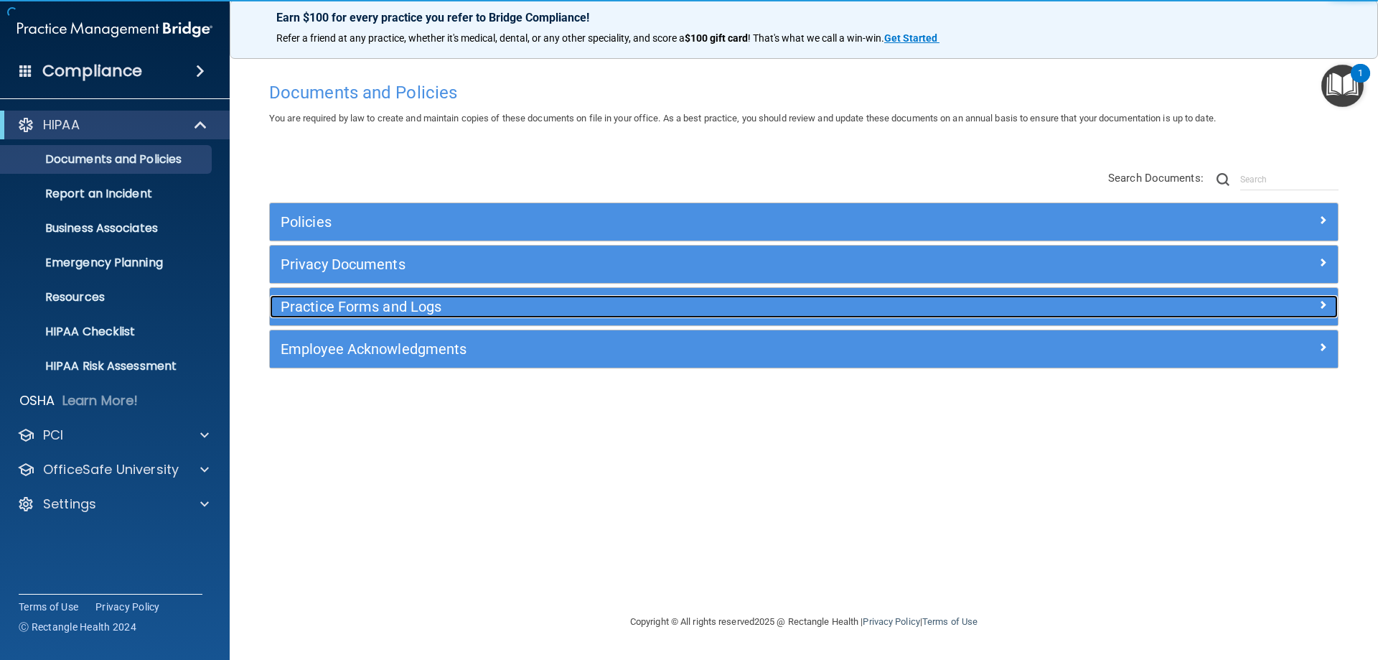
click at [457, 297] on div "Practice Forms and Logs" at bounding box center [670, 306] width 801 height 23
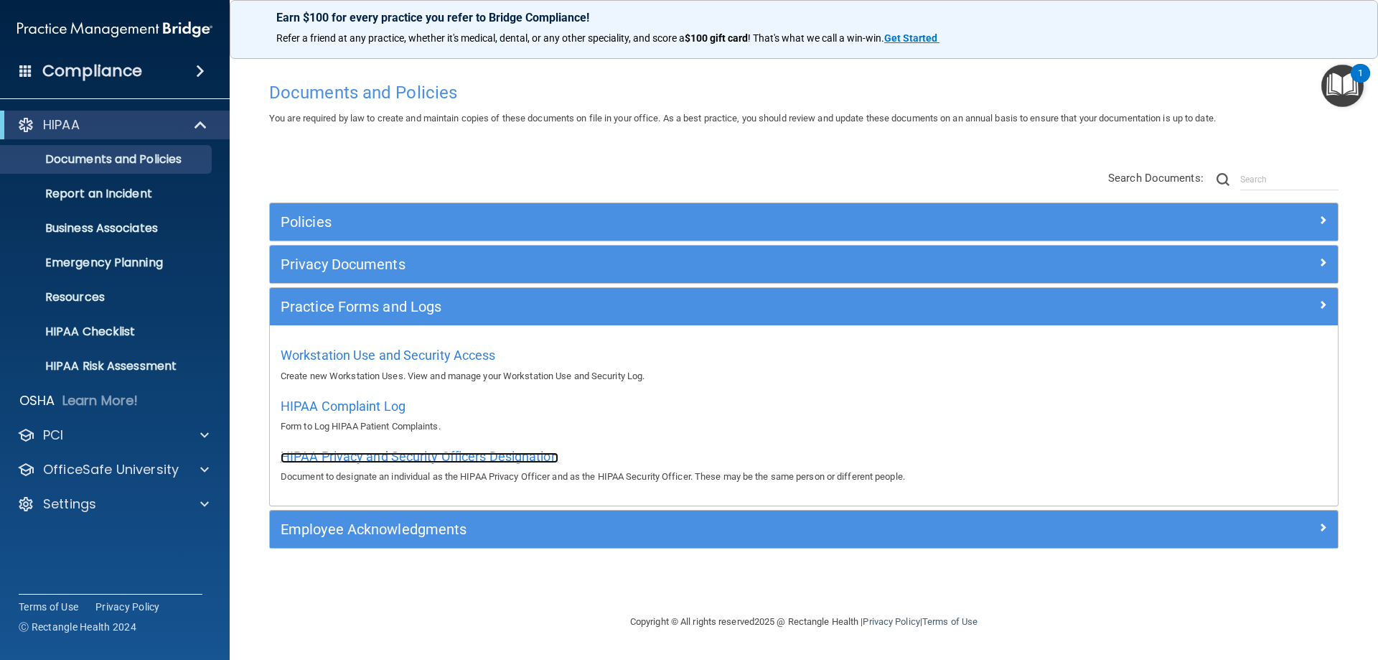
click at [470, 459] on span "HIPAA Privacy and Security Officers Designation" at bounding box center [420, 456] width 278 height 15
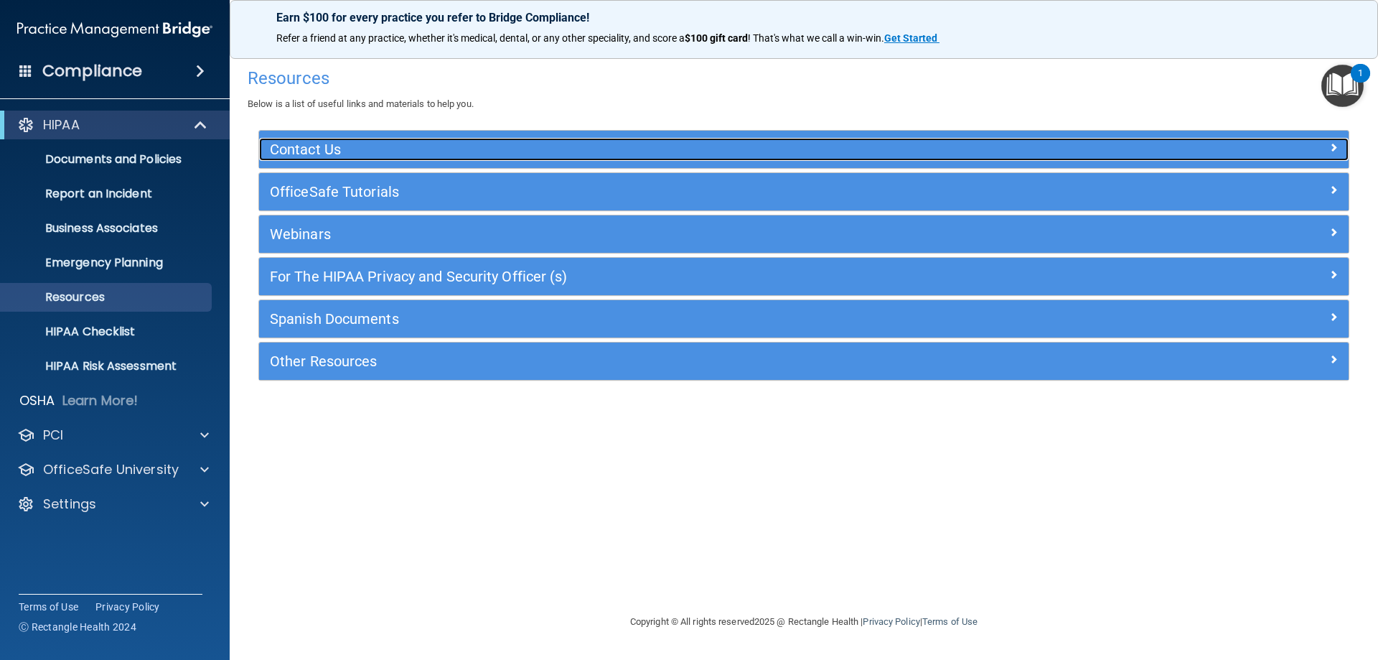
click at [385, 154] on h5 "Contact Us" at bounding box center [668, 149] width 796 height 16
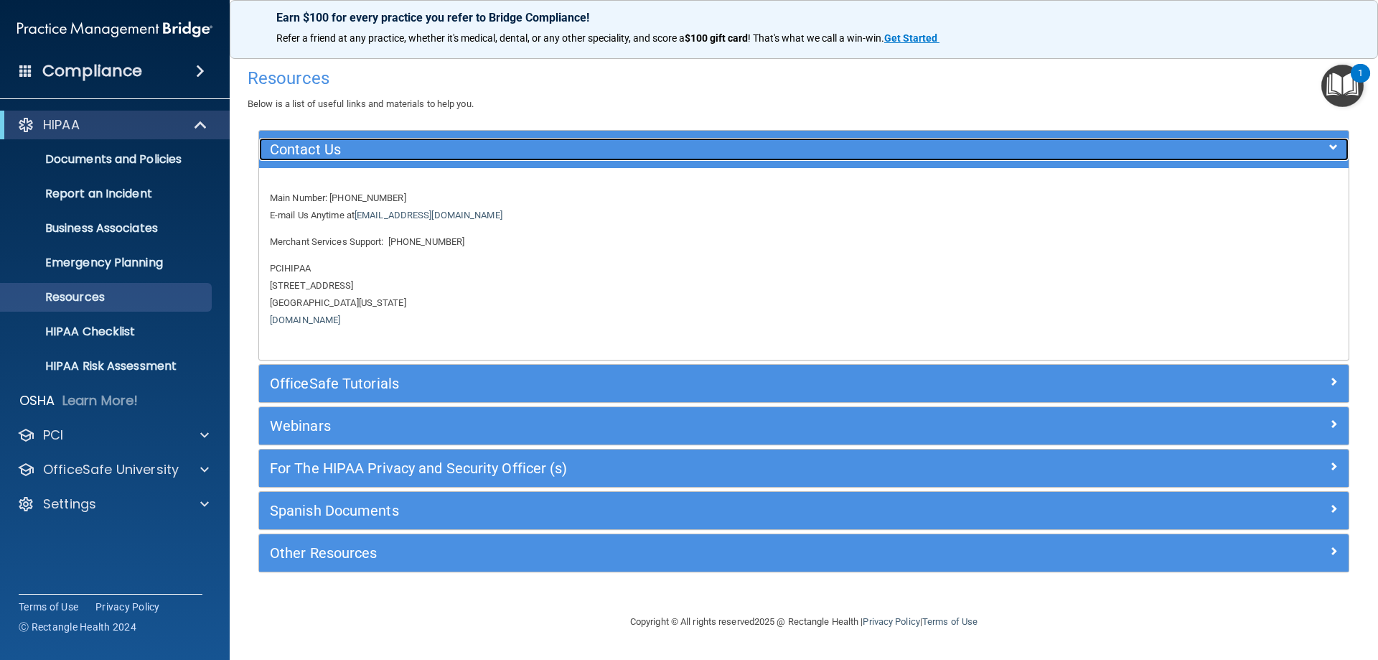
click at [497, 160] on div "Contact Us" at bounding box center [667, 149] width 817 height 23
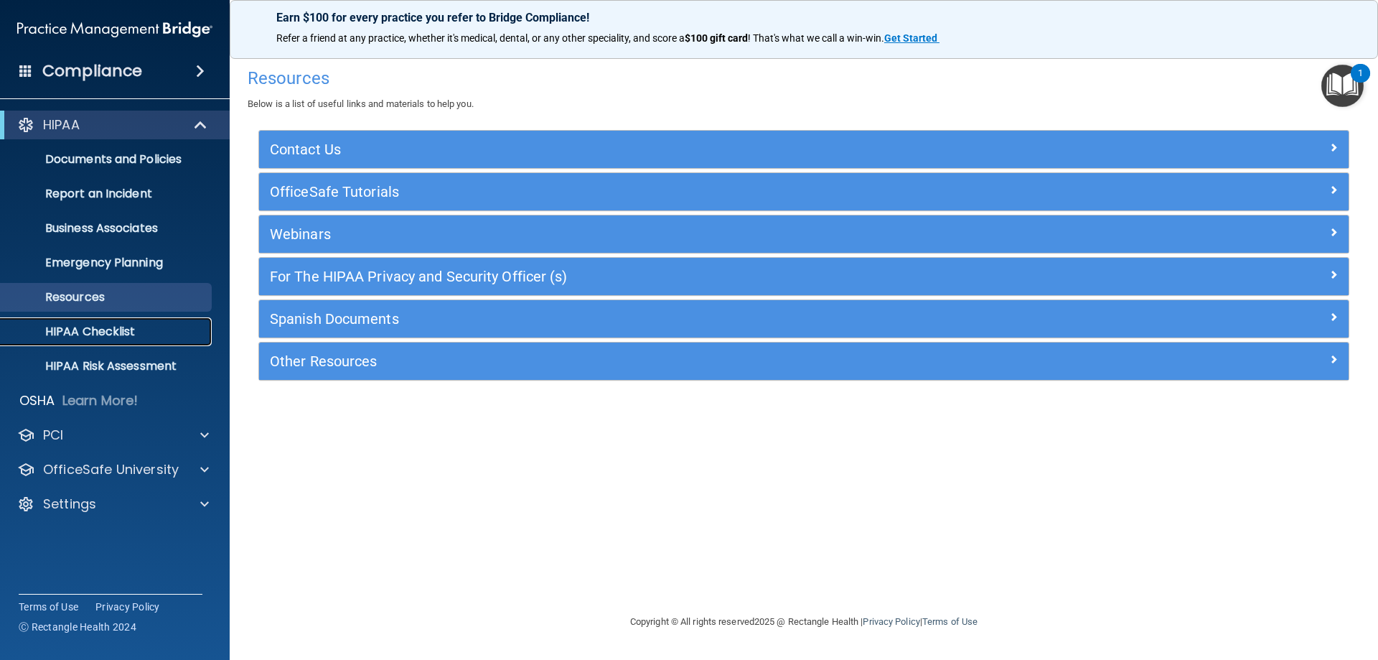
click at [172, 324] on p "HIPAA Checklist" at bounding box center [107, 331] width 196 height 14
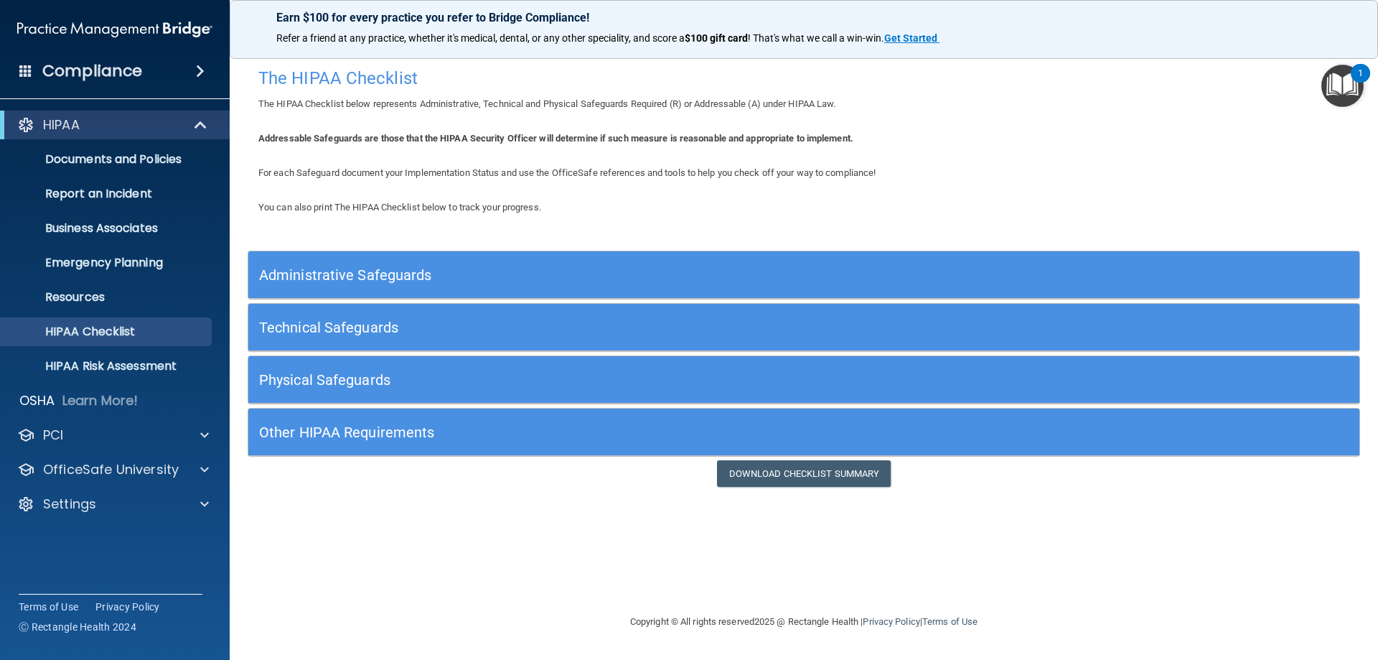
click at [861, 248] on div "You can also print The HIPAA Checklist below to track your progress. Administra…" at bounding box center [804, 343] width 1112 height 288
click at [870, 263] on div "Administrative Safeguards" at bounding box center [664, 274] width 833 height 32
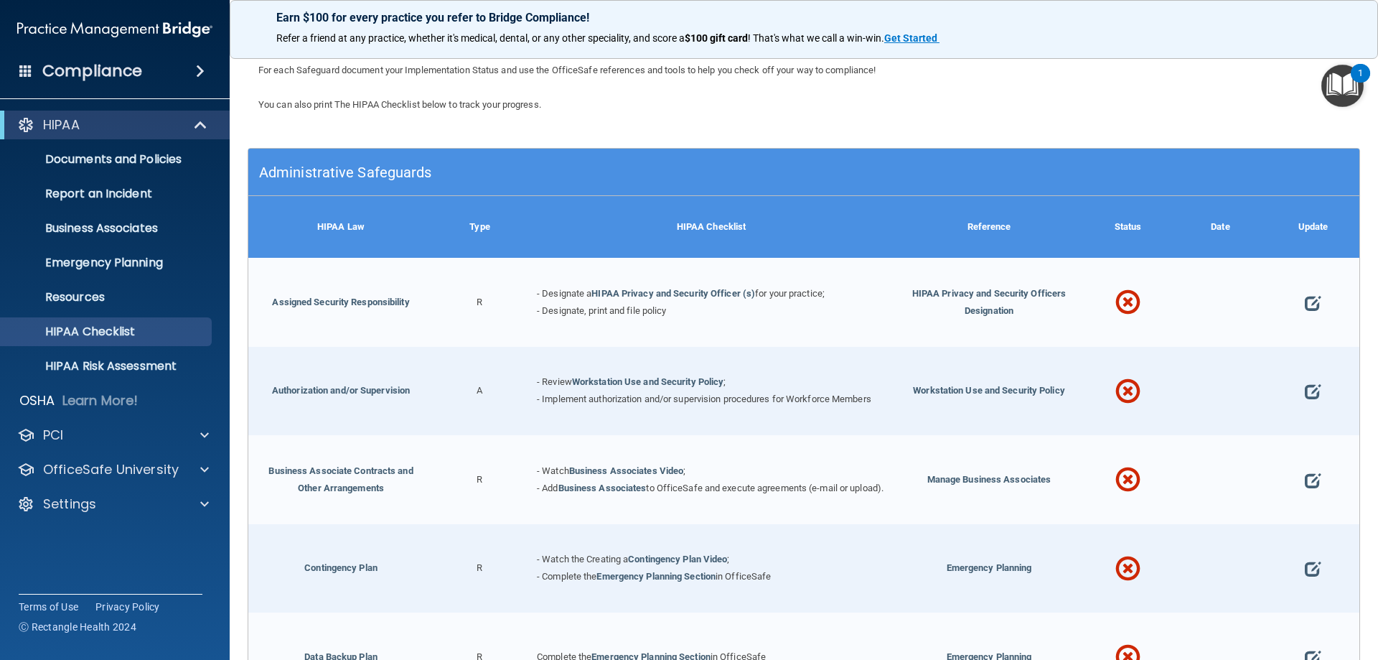
scroll to position [144, 0]
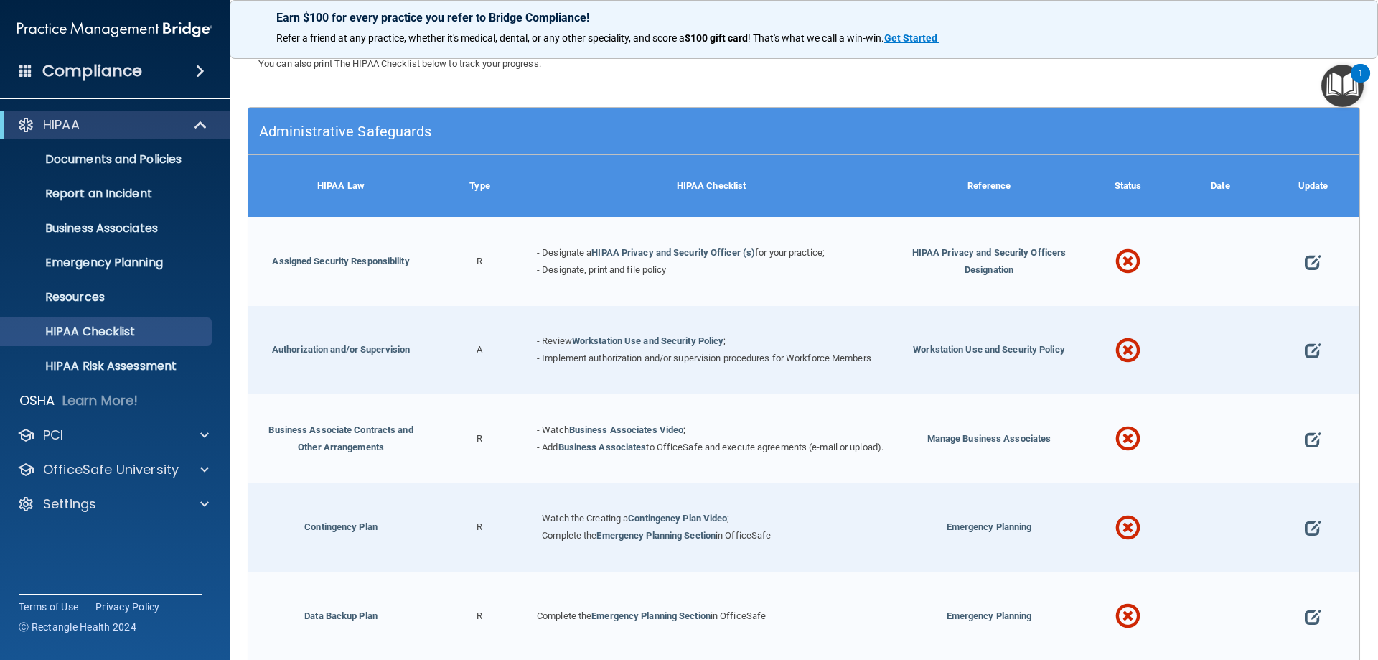
click at [741, 136] on h5 "Administrative Safeguards" at bounding box center [665, 131] width 812 height 16
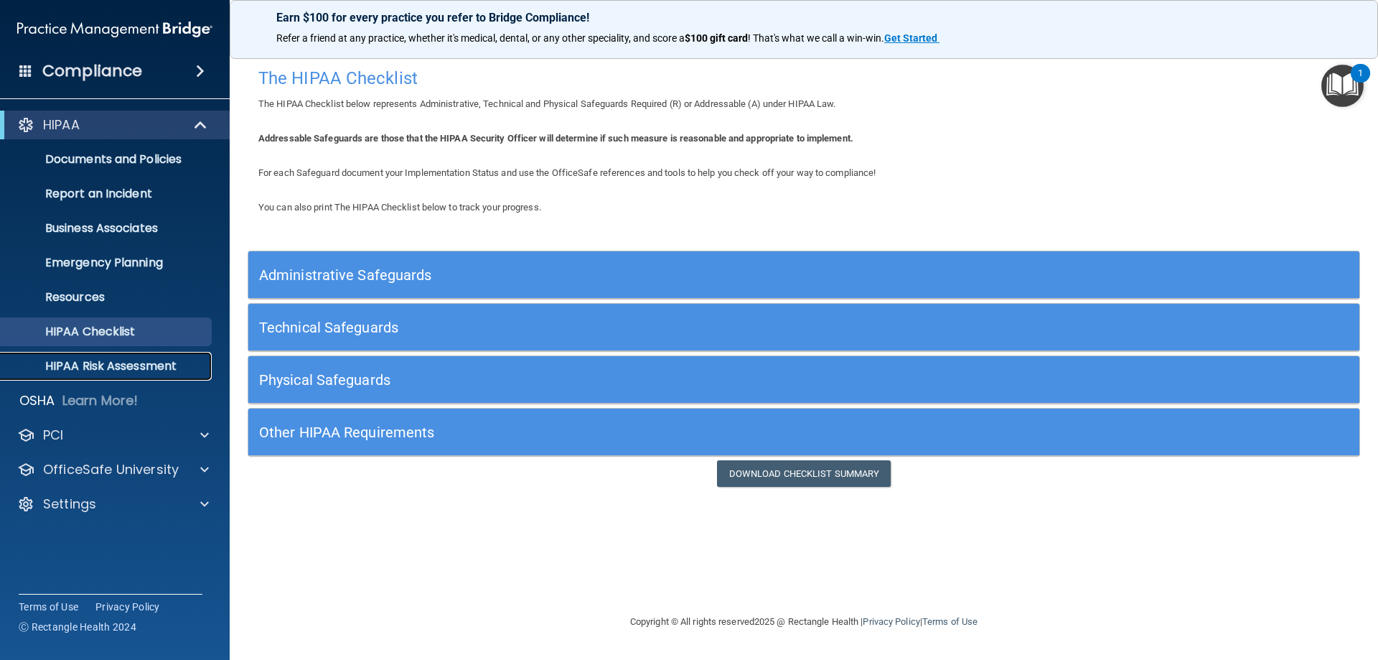
click at [171, 364] on p "HIPAA Risk Assessment" at bounding box center [107, 366] width 196 height 14
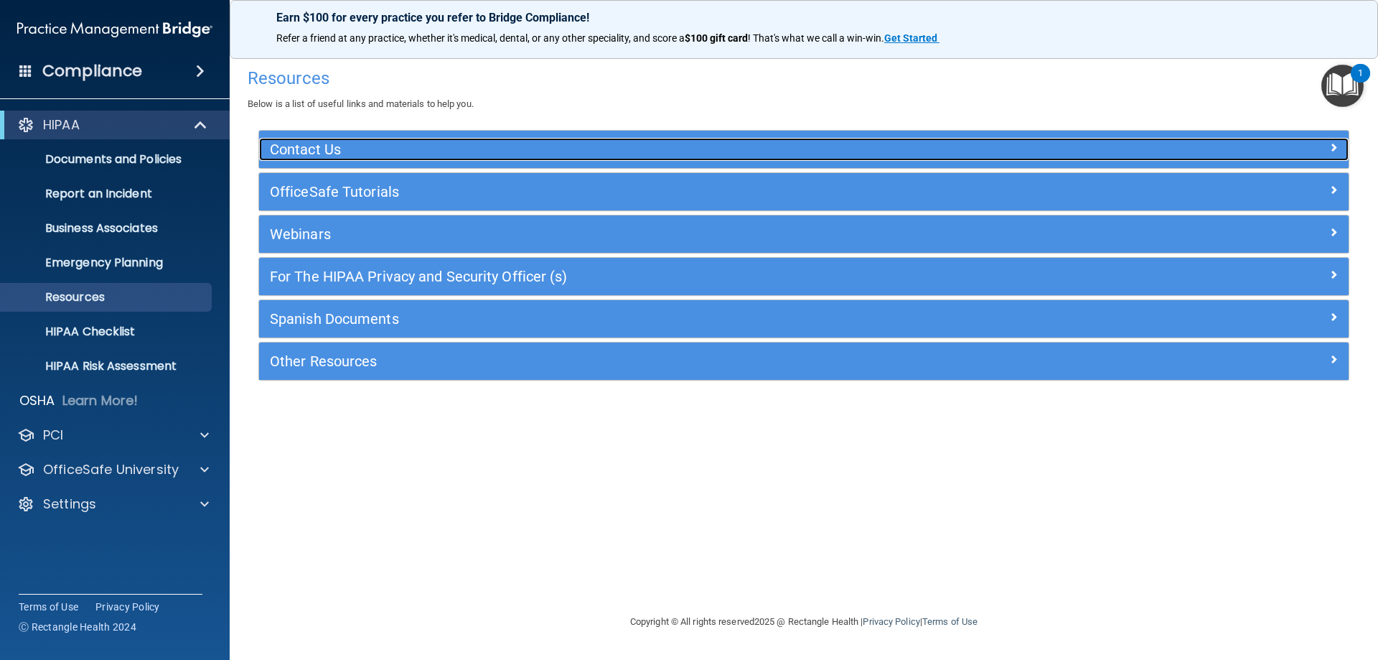
click at [393, 142] on h5 "Contact Us" at bounding box center [668, 149] width 796 height 16
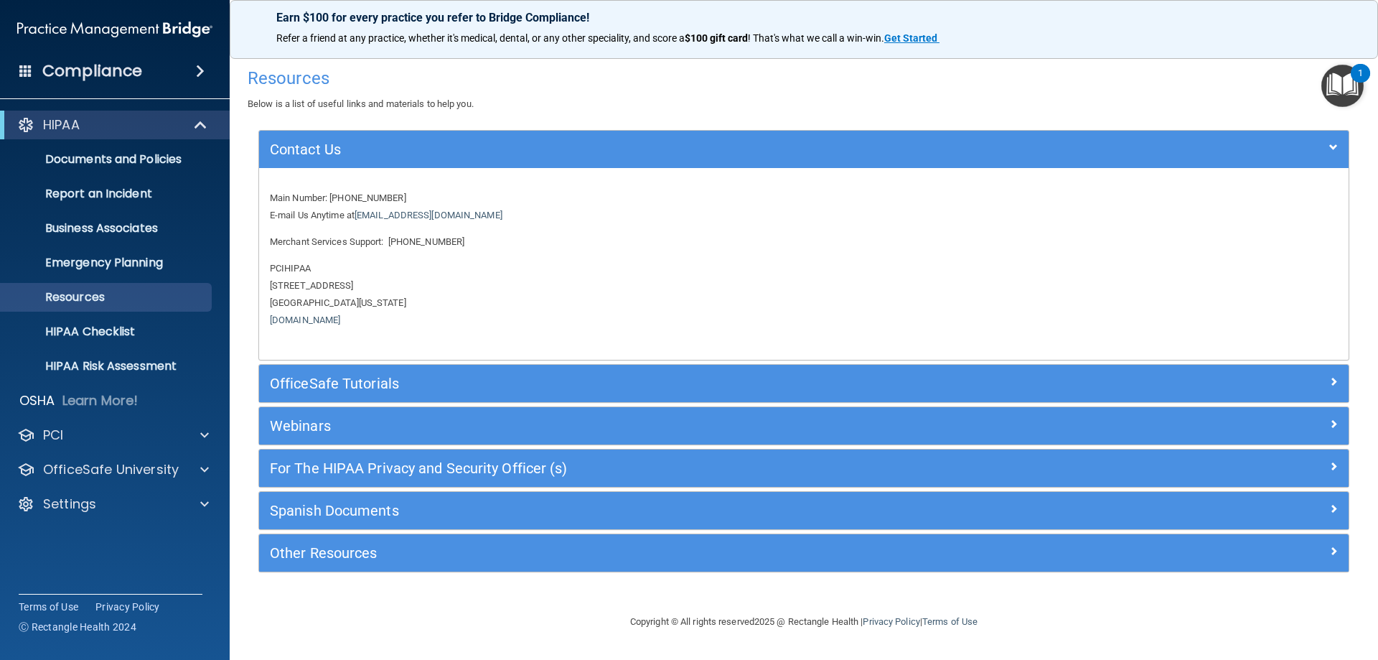
click at [1343, 95] on img "Open Resource Center, 1 new notification" at bounding box center [1342, 86] width 42 height 42
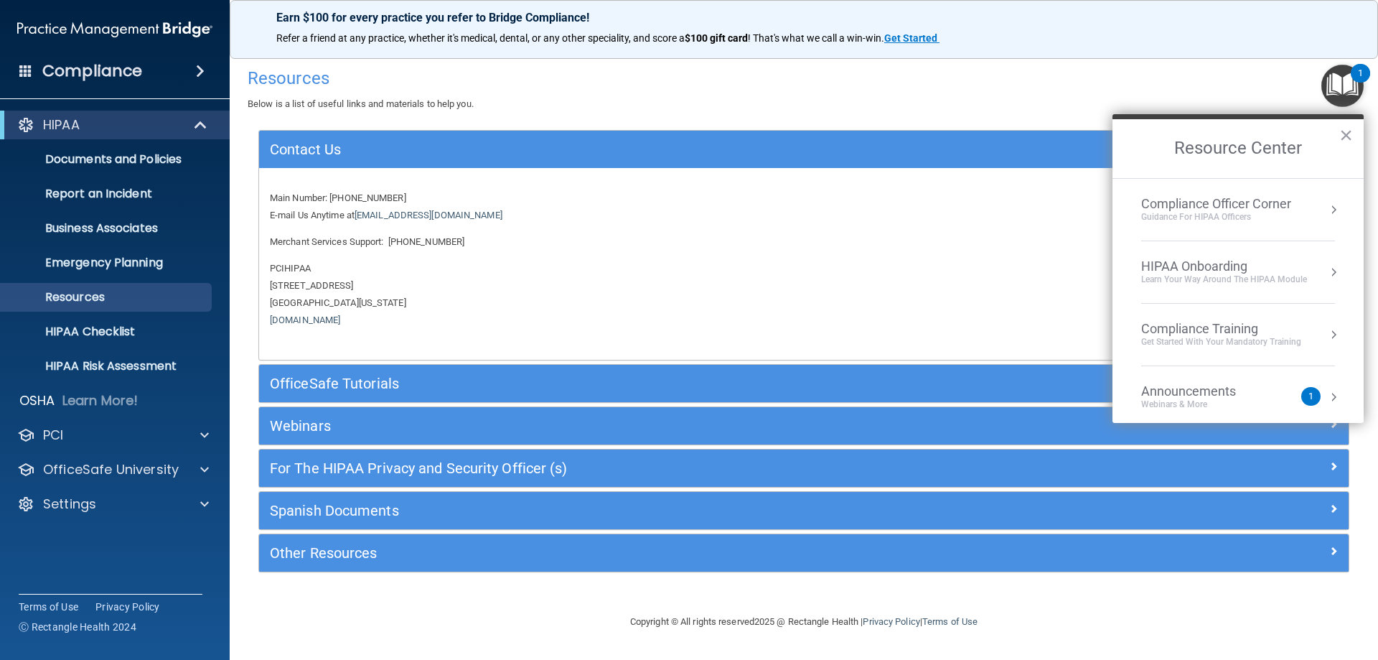
click at [1241, 208] on div "Compliance Officer Corner" at bounding box center [1216, 204] width 150 height 16
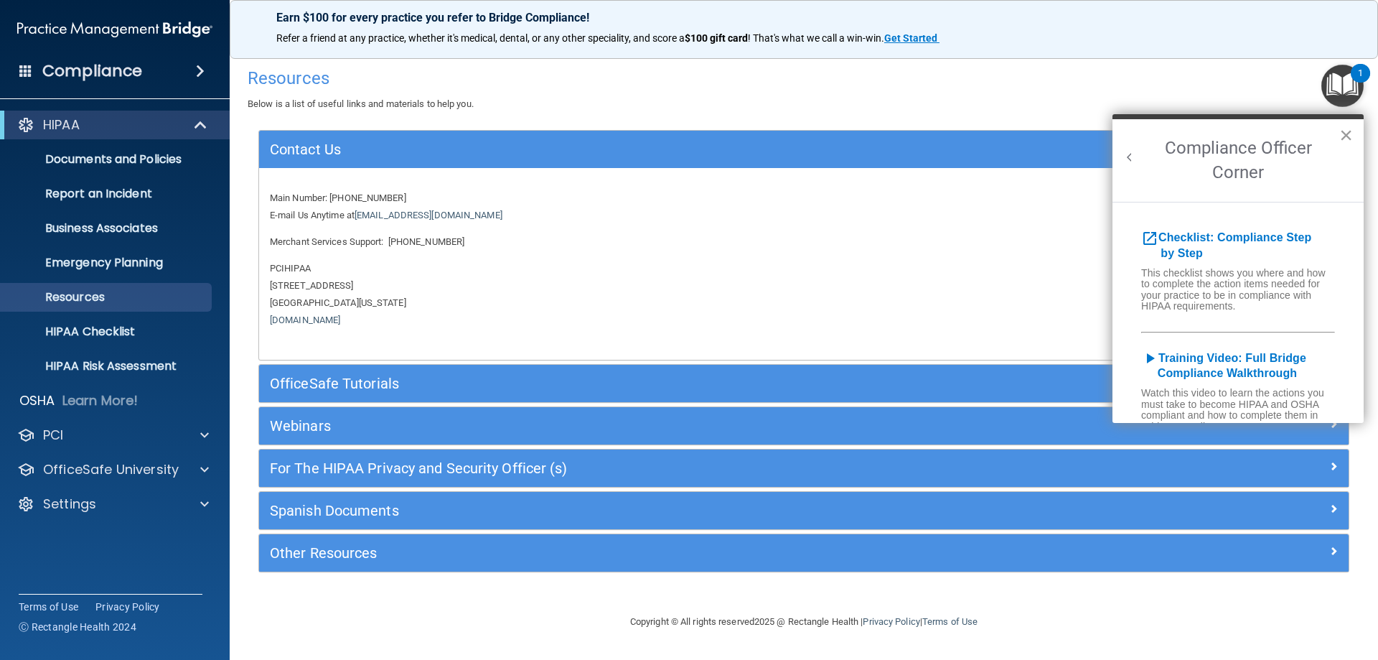
click at [1339, 139] on button "×" at bounding box center [1346, 134] width 14 height 23
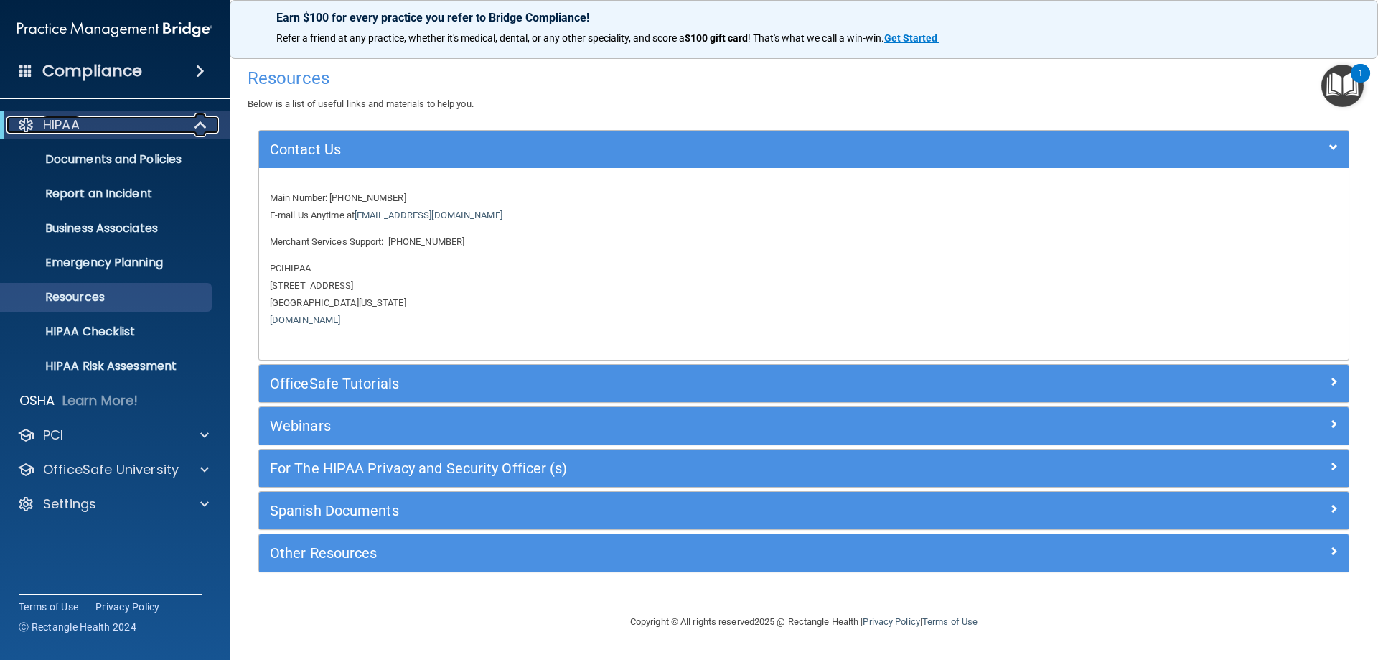
click at [54, 120] on p "HIPAA" at bounding box center [61, 124] width 37 height 17
